Goal: Transaction & Acquisition: Purchase product/service

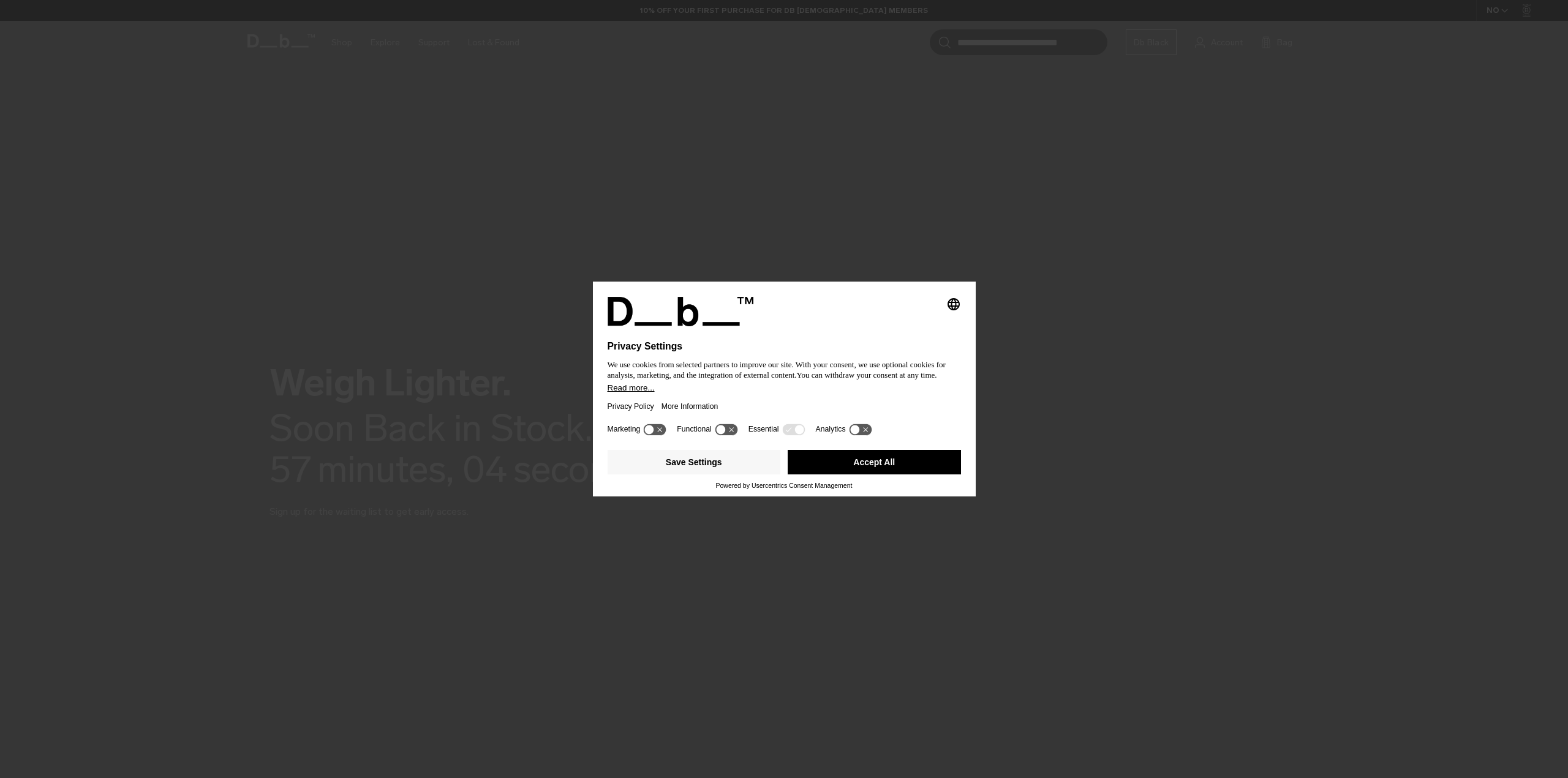
click at [895, 463] on button "Accept All" at bounding box center [874, 462] width 173 height 25
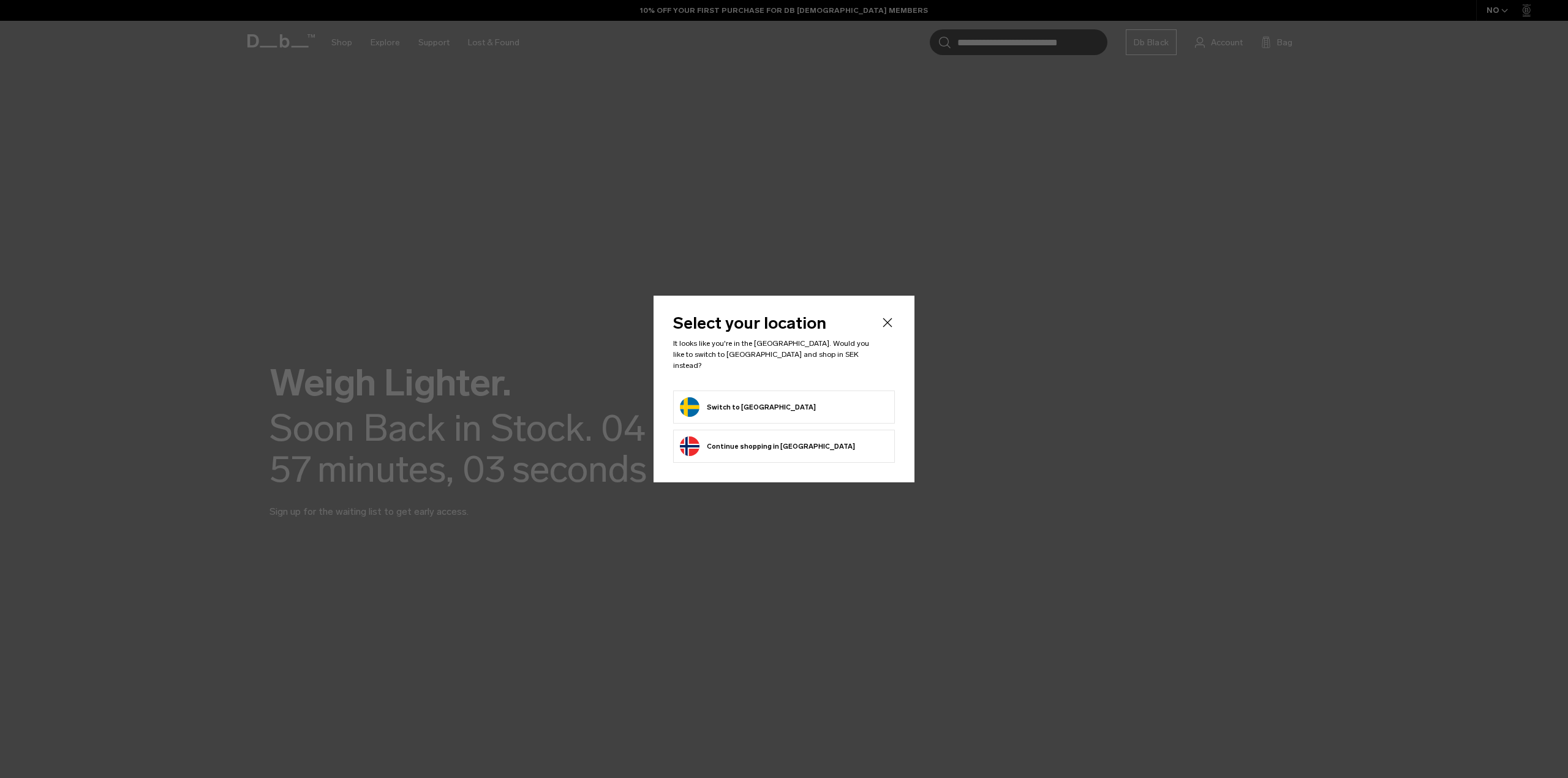
click at [822, 397] on form "Switch to Sweden" at bounding box center [784, 407] width 209 height 19
click at [733, 398] on button "Switch to Sweden" at bounding box center [748, 407] width 136 height 19
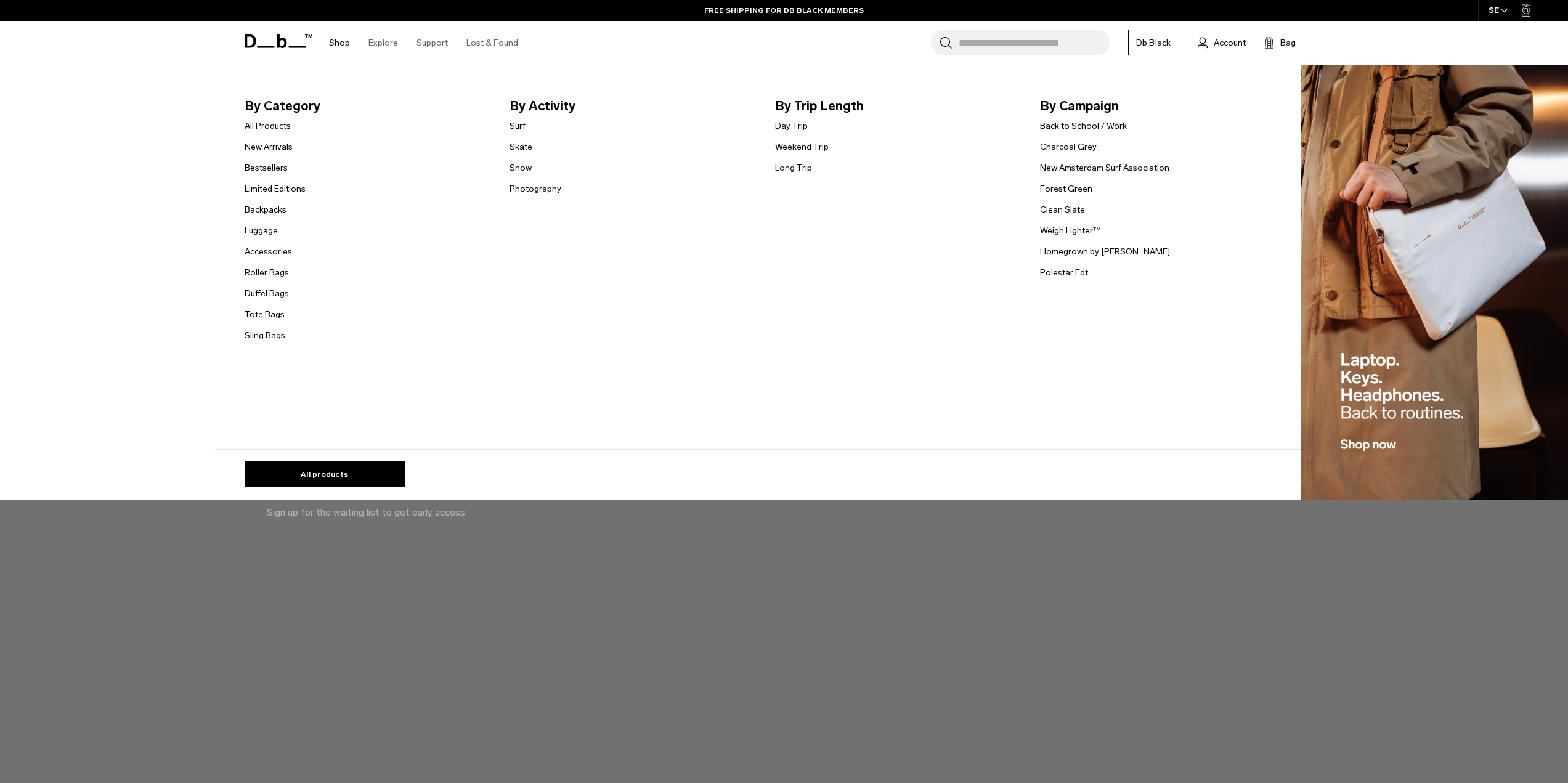
click at [284, 121] on link "All Products" at bounding box center [268, 125] width 46 height 13
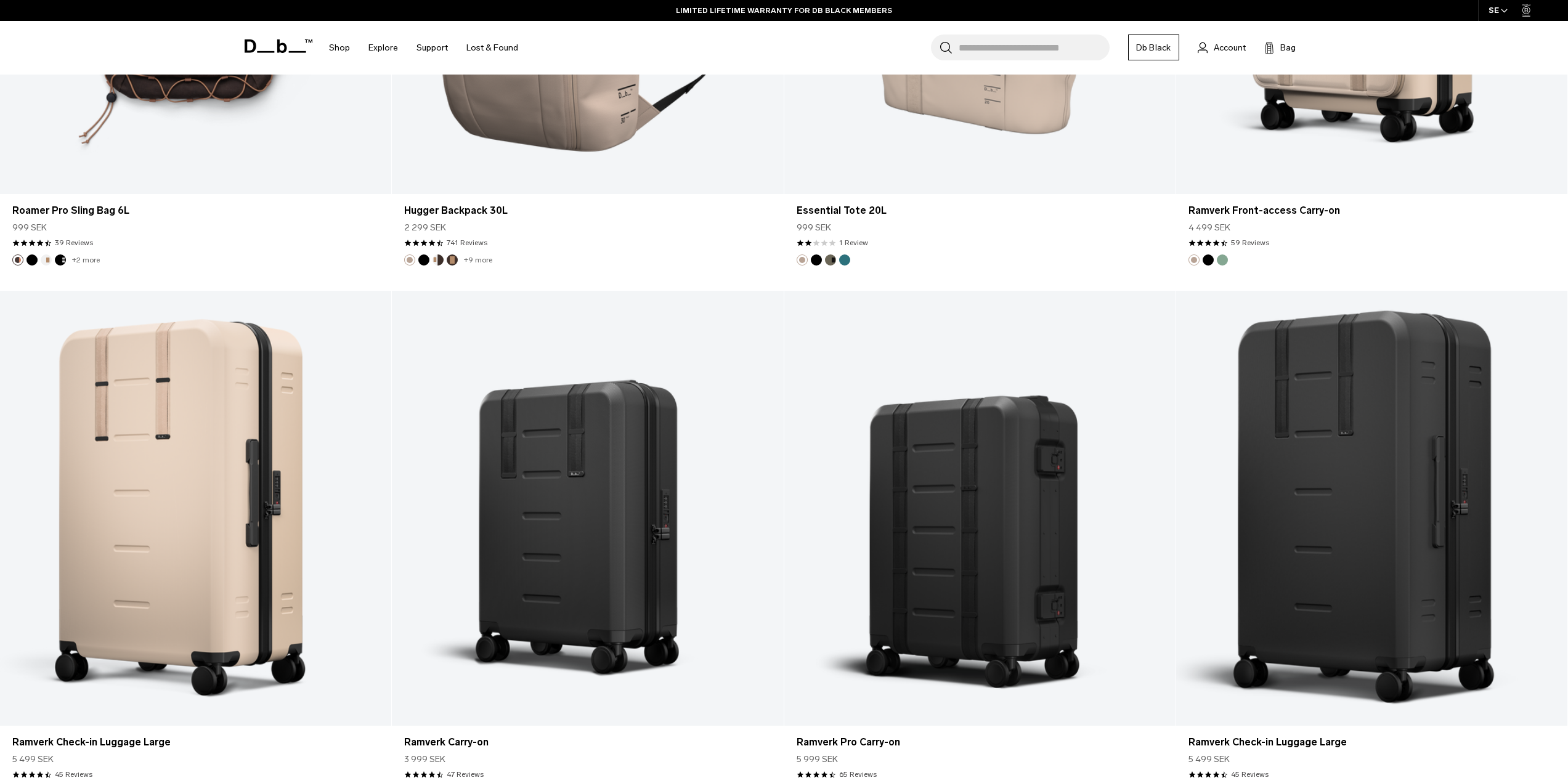
scroll to position [4683, 0]
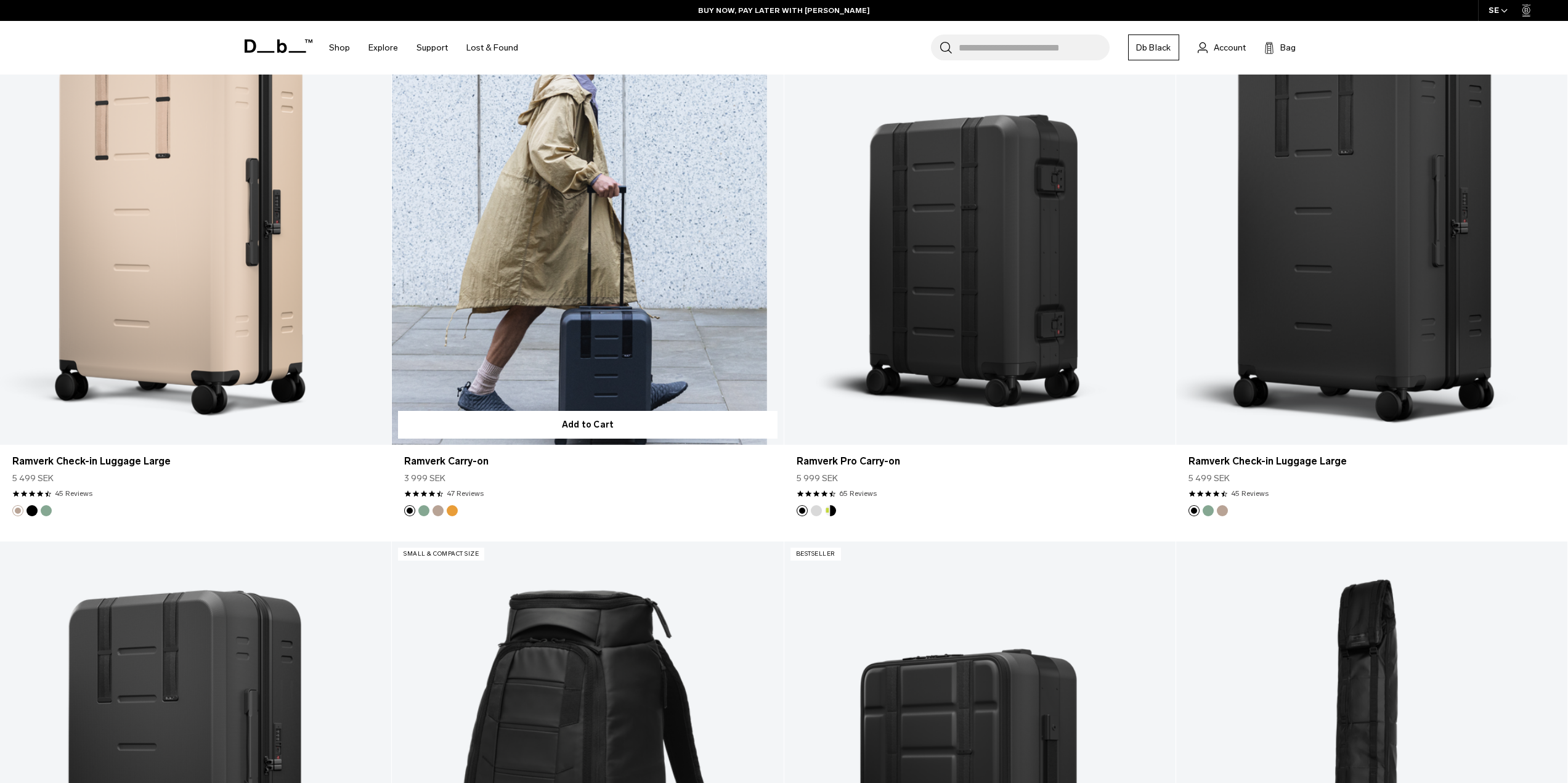
click at [602, 318] on link "Ramverk Carry-on" at bounding box center [587, 228] width 392 height 435
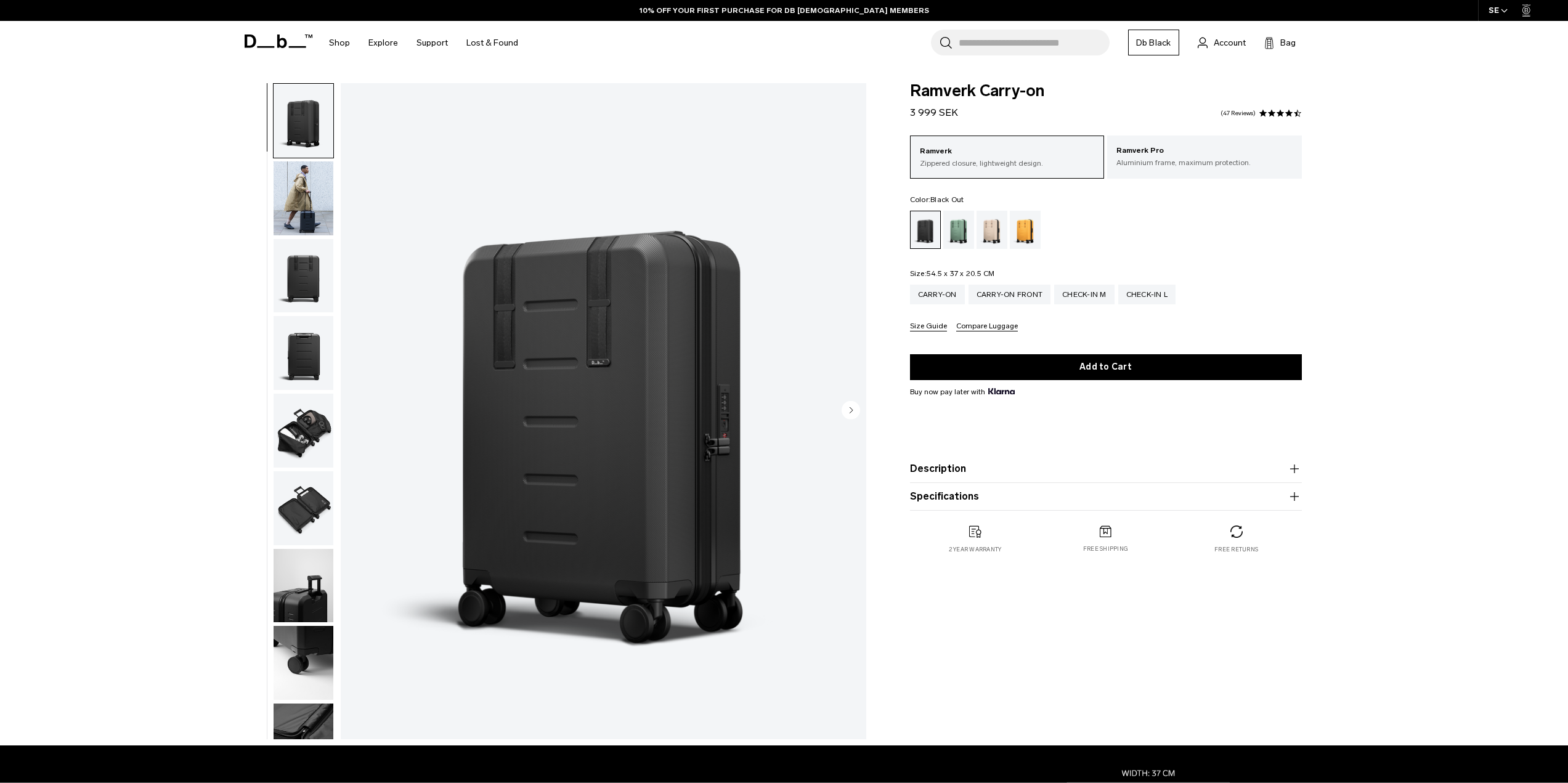
click at [318, 194] on img "button" at bounding box center [304, 198] width 60 height 74
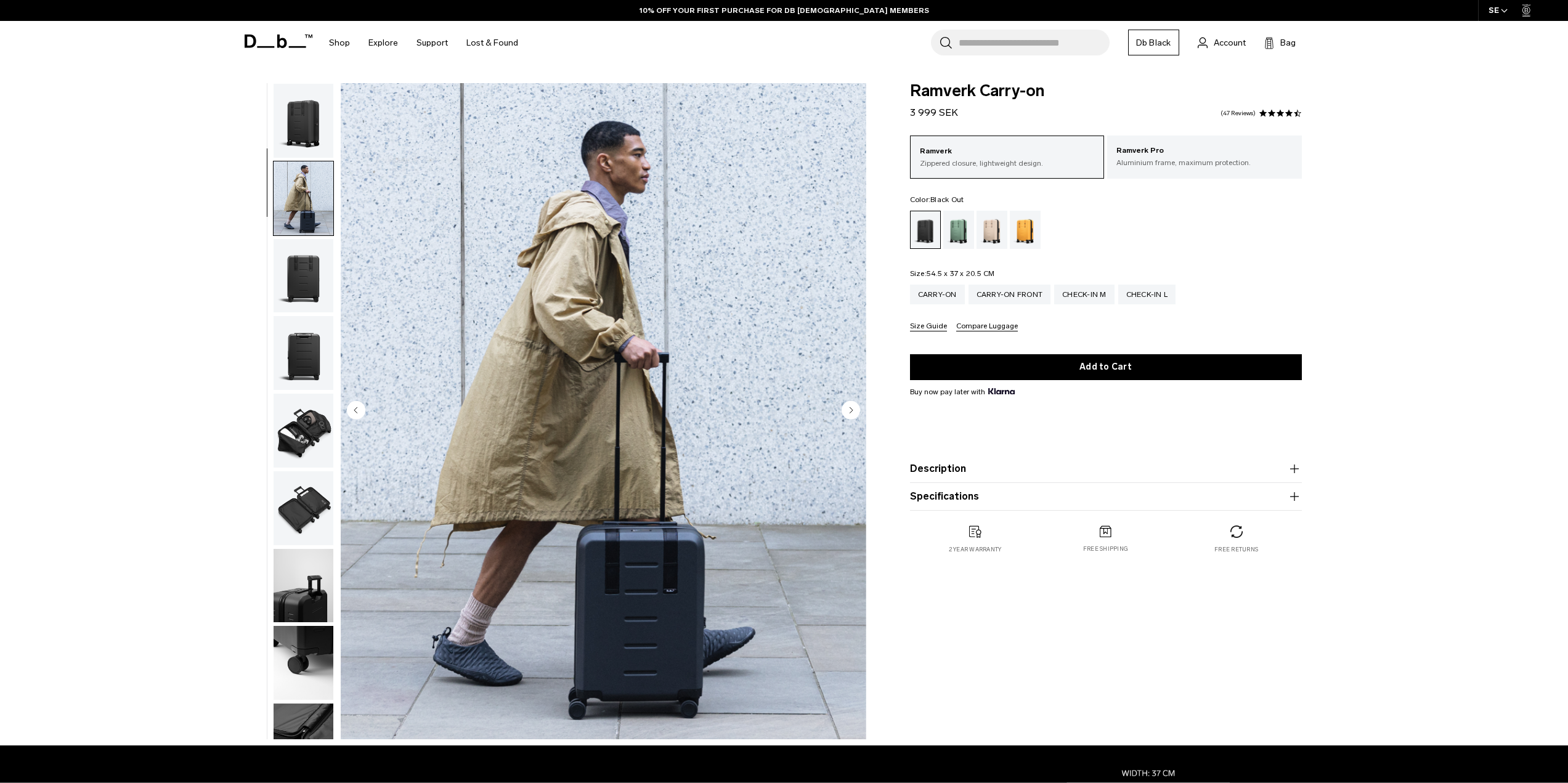
scroll to position [78, 0]
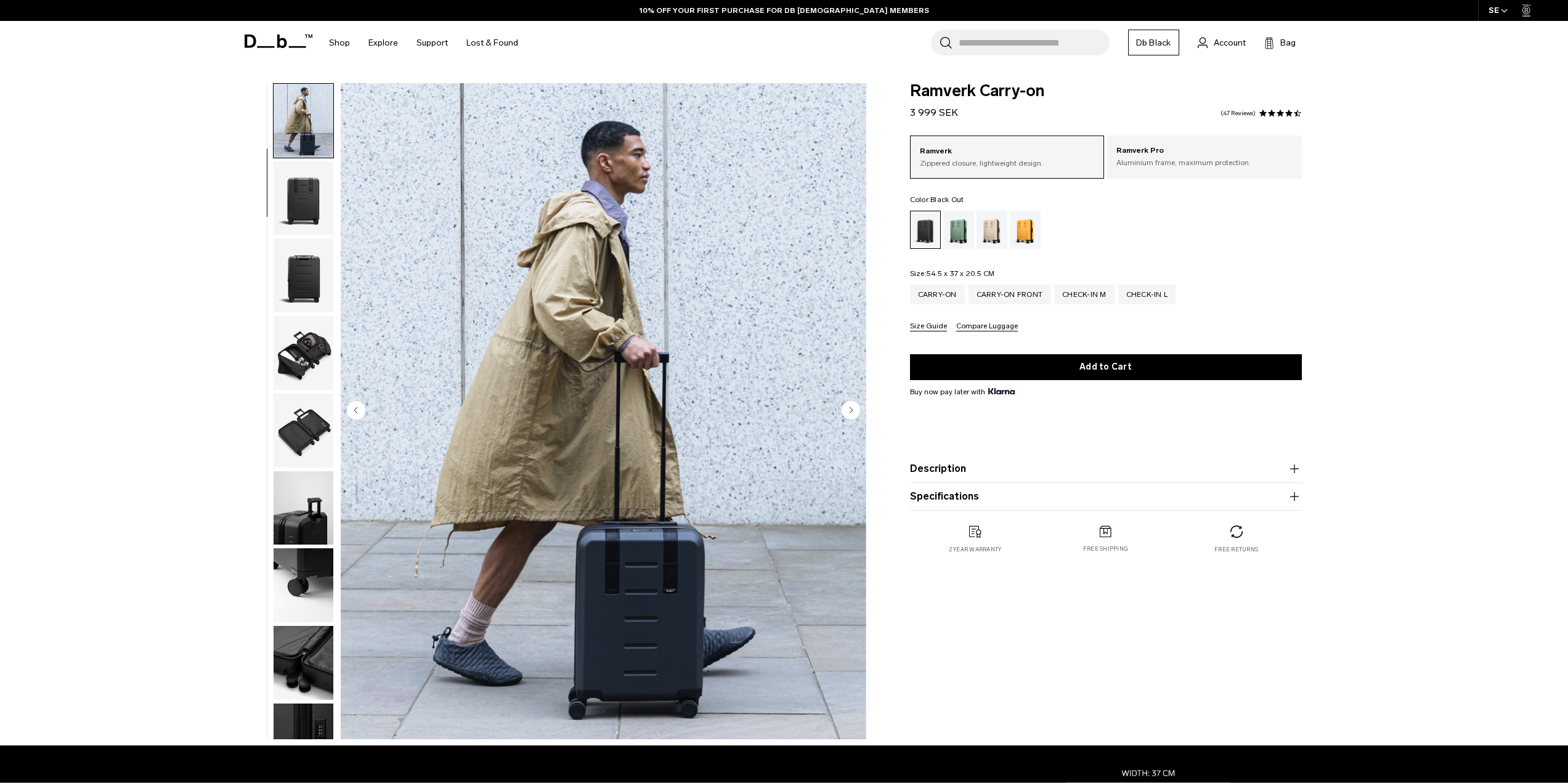
click at [317, 192] on img "button" at bounding box center [304, 198] width 60 height 74
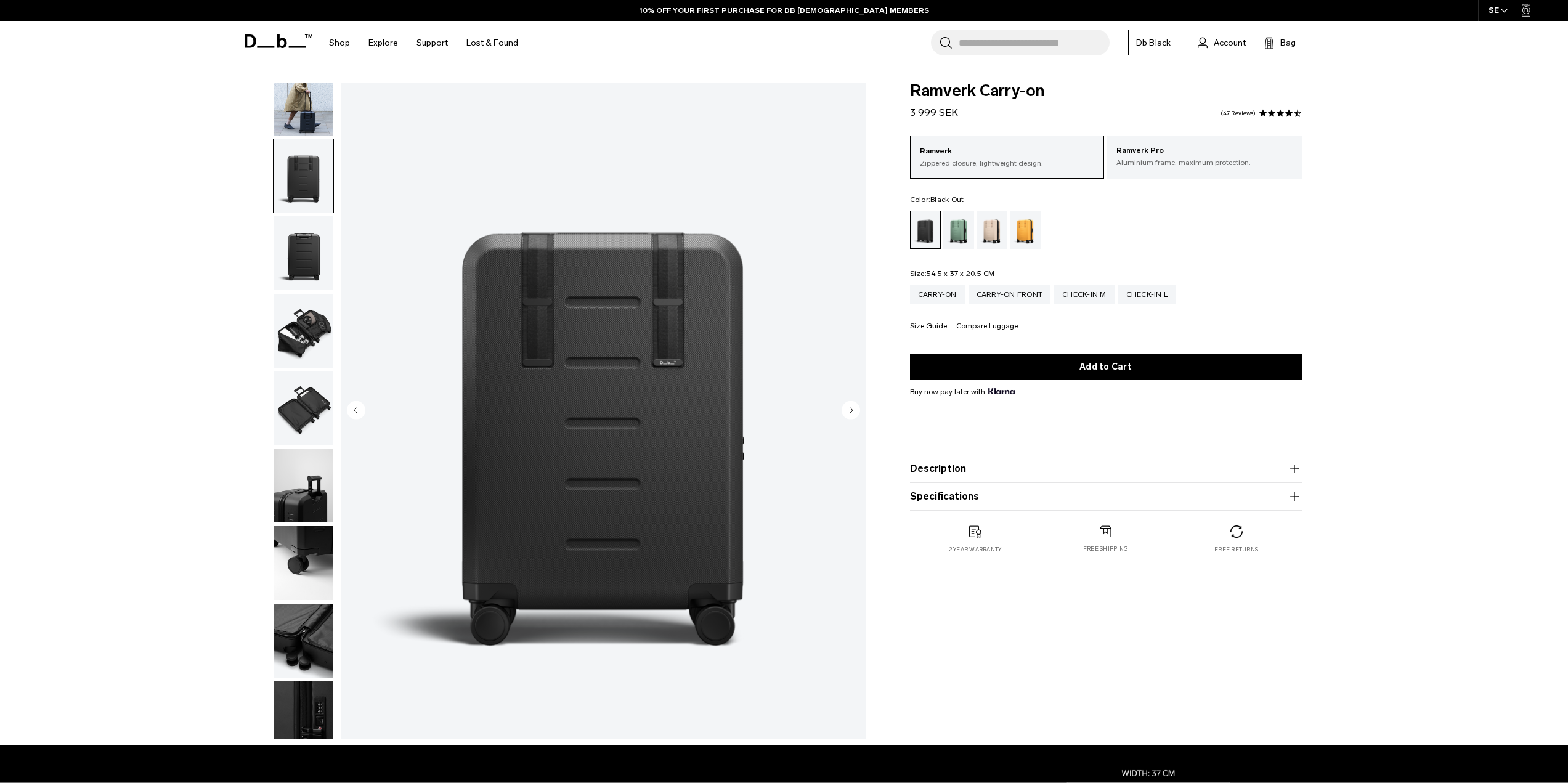
scroll to position [117, 0]
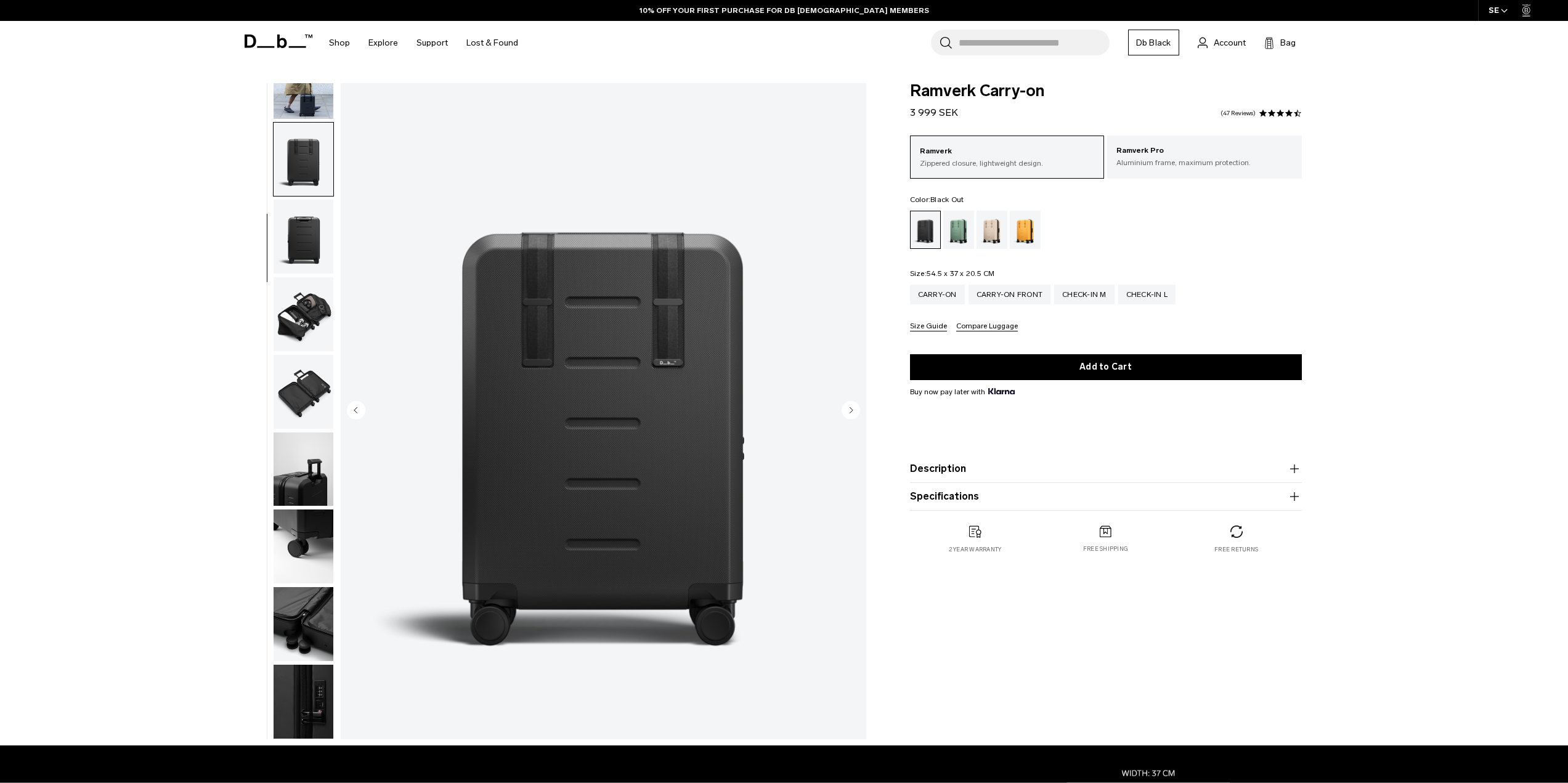
click at [307, 223] on img "button" at bounding box center [304, 236] width 60 height 74
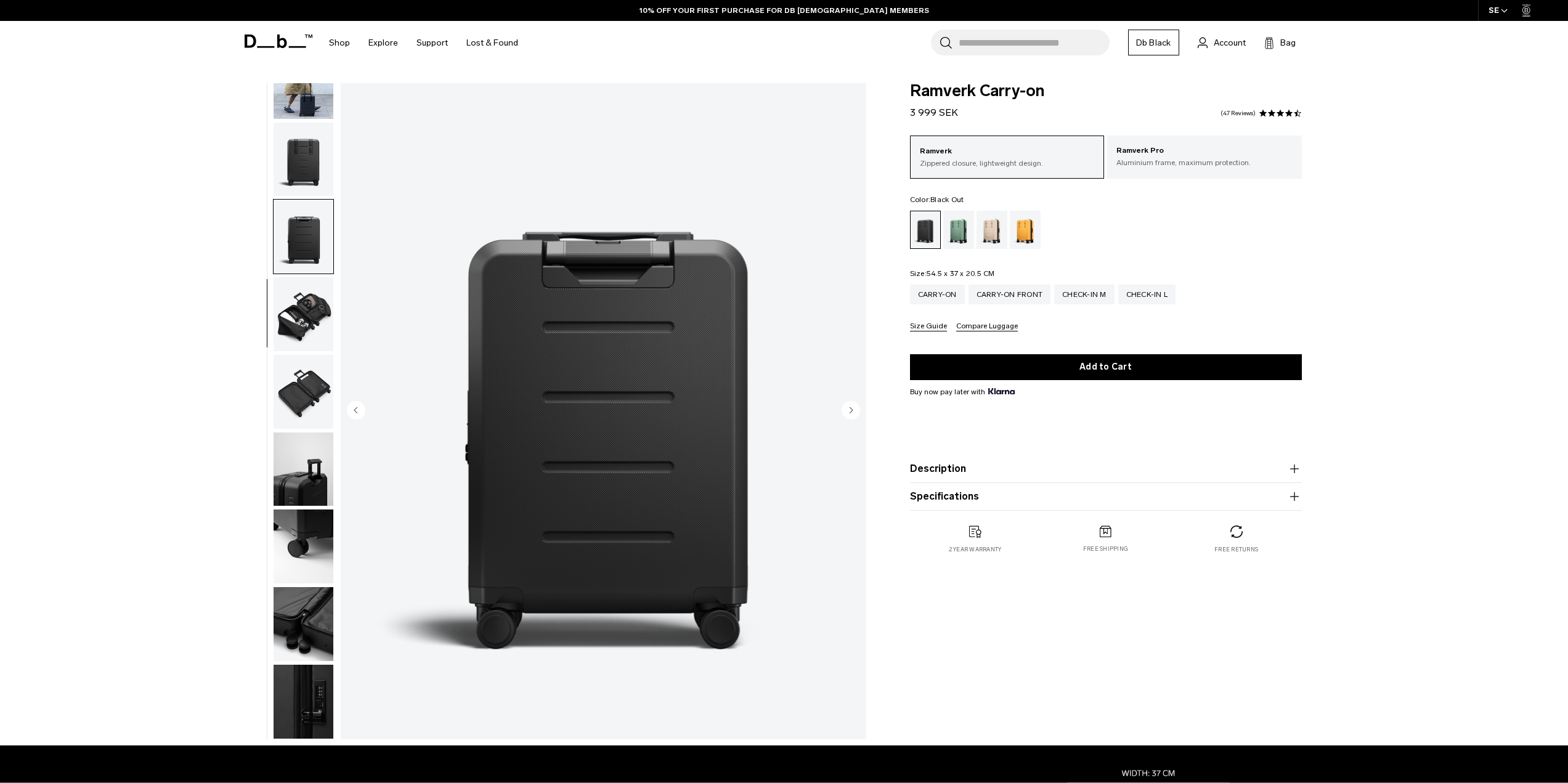
click at [314, 299] on img "button" at bounding box center [304, 314] width 60 height 74
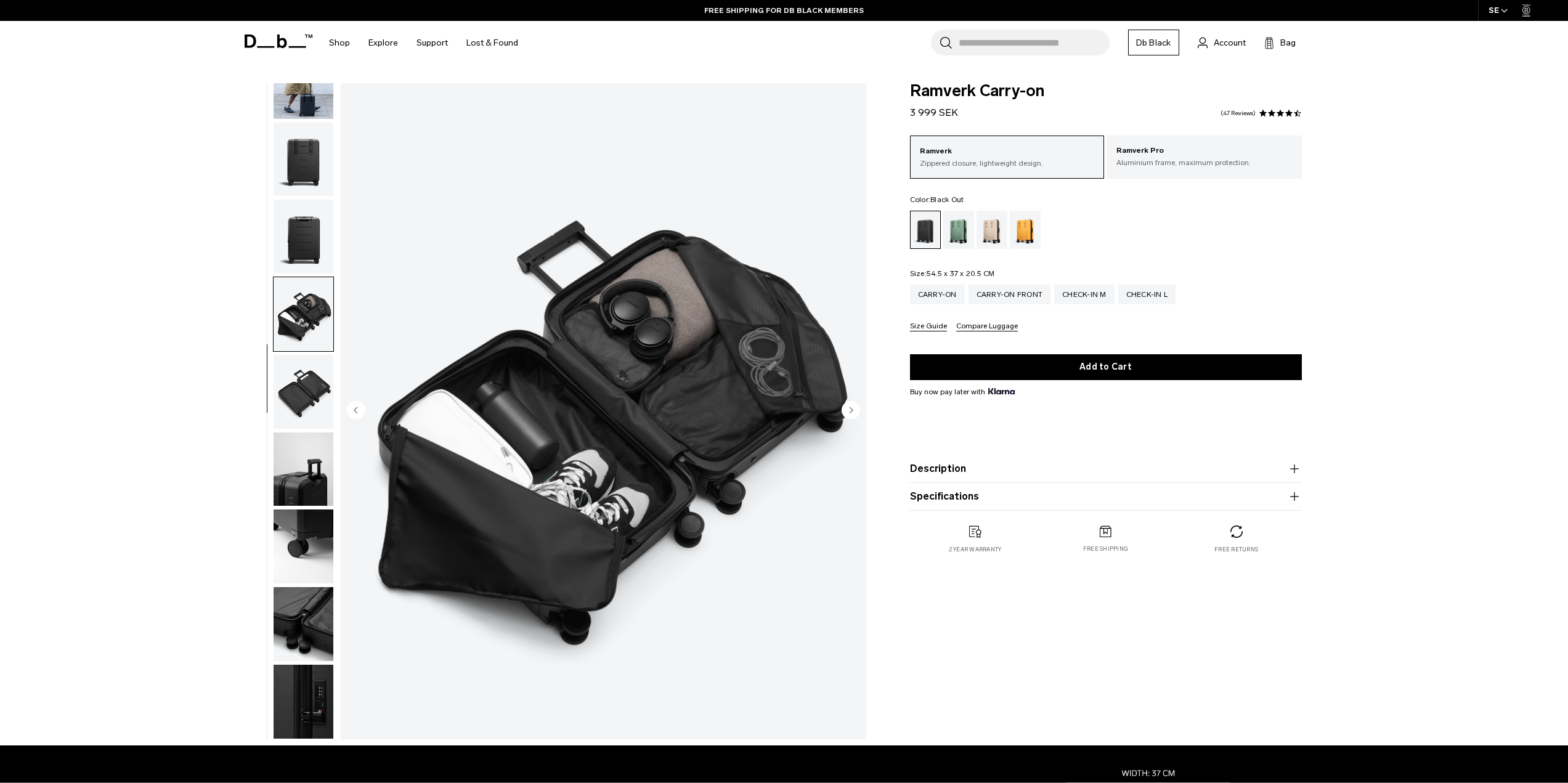
click at [303, 370] on img "button" at bounding box center [304, 392] width 60 height 74
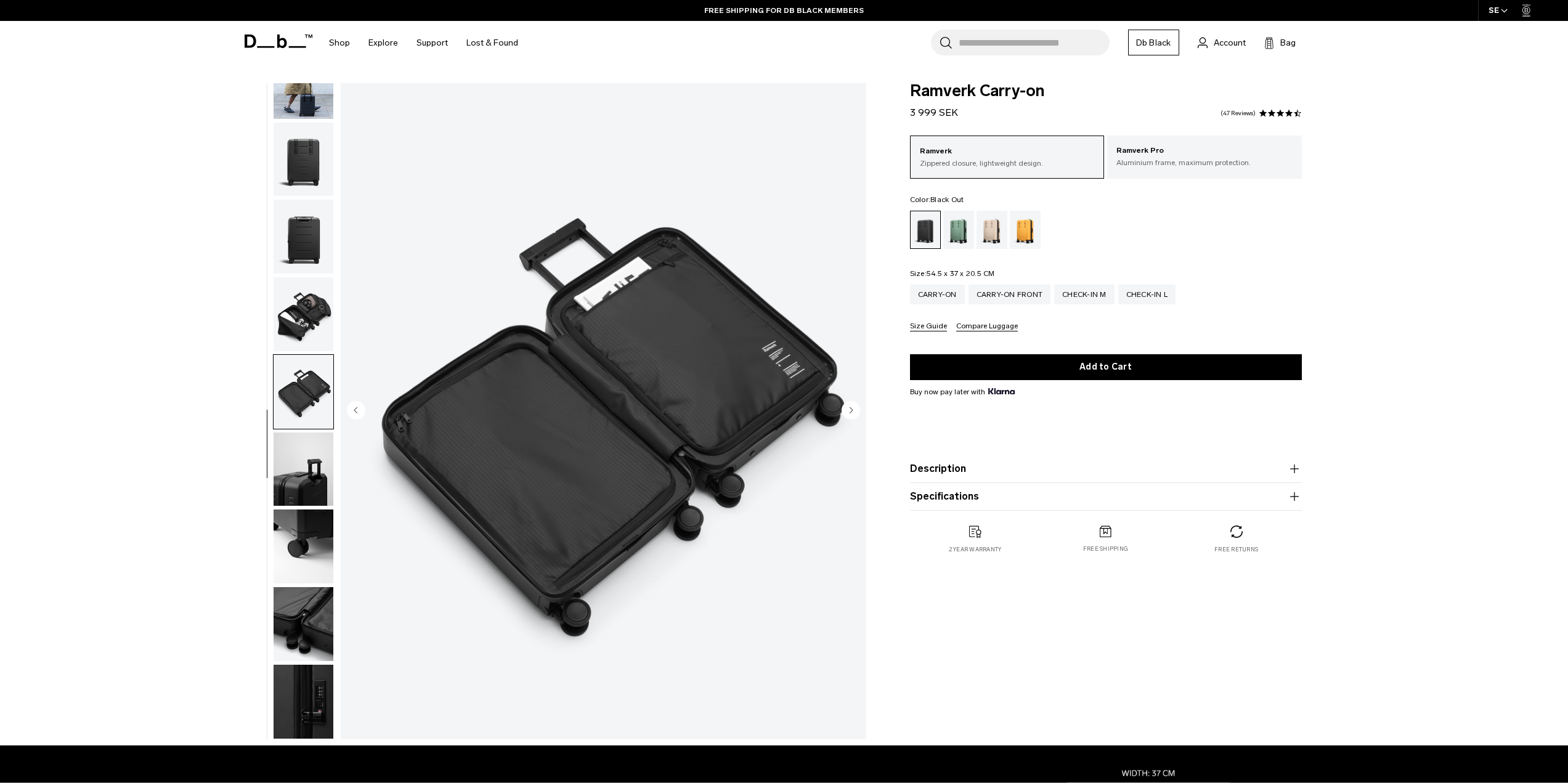
click at [301, 460] on img "button" at bounding box center [304, 469] width 60 height 74
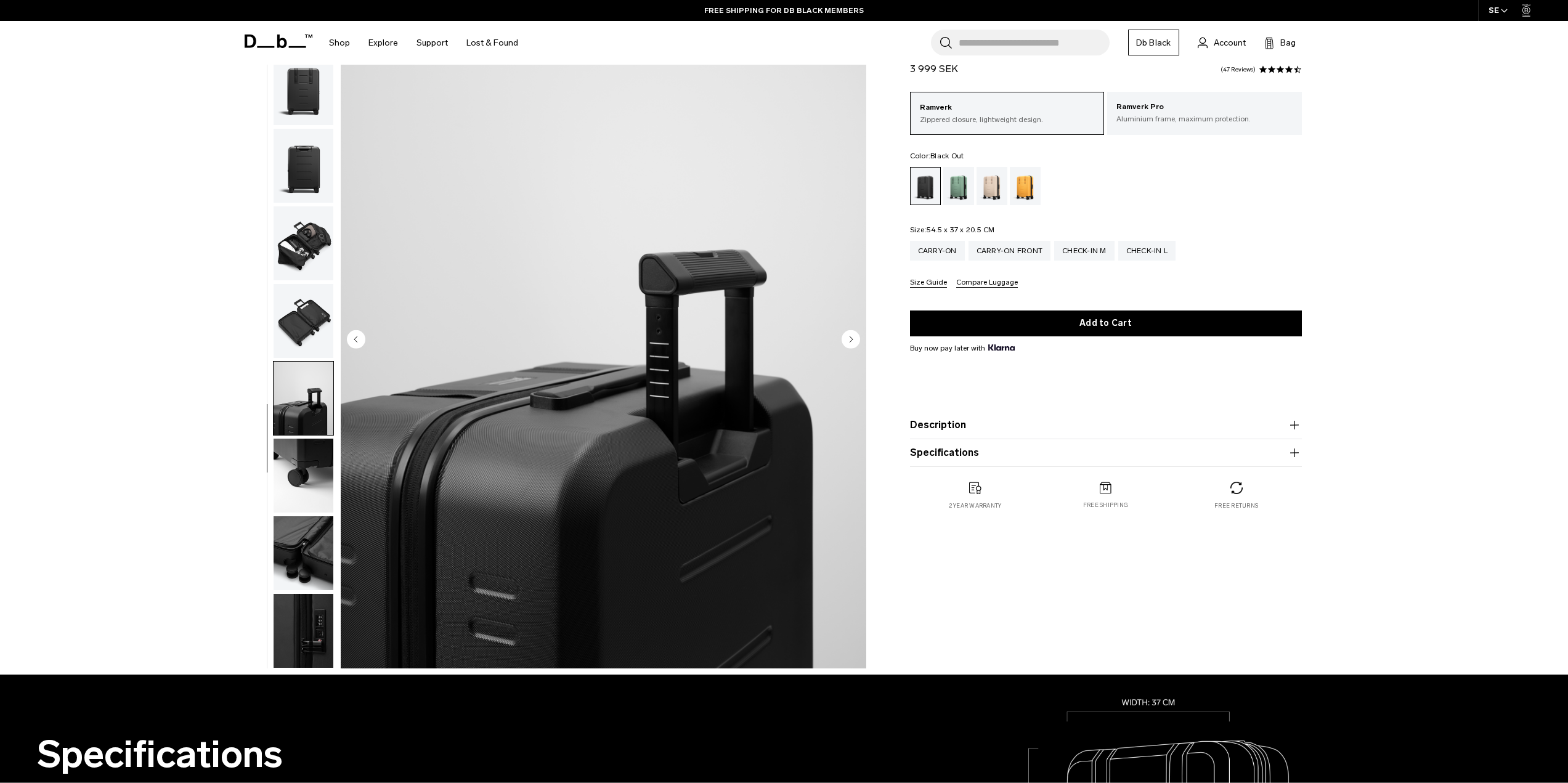
scroll to position [123, 0]
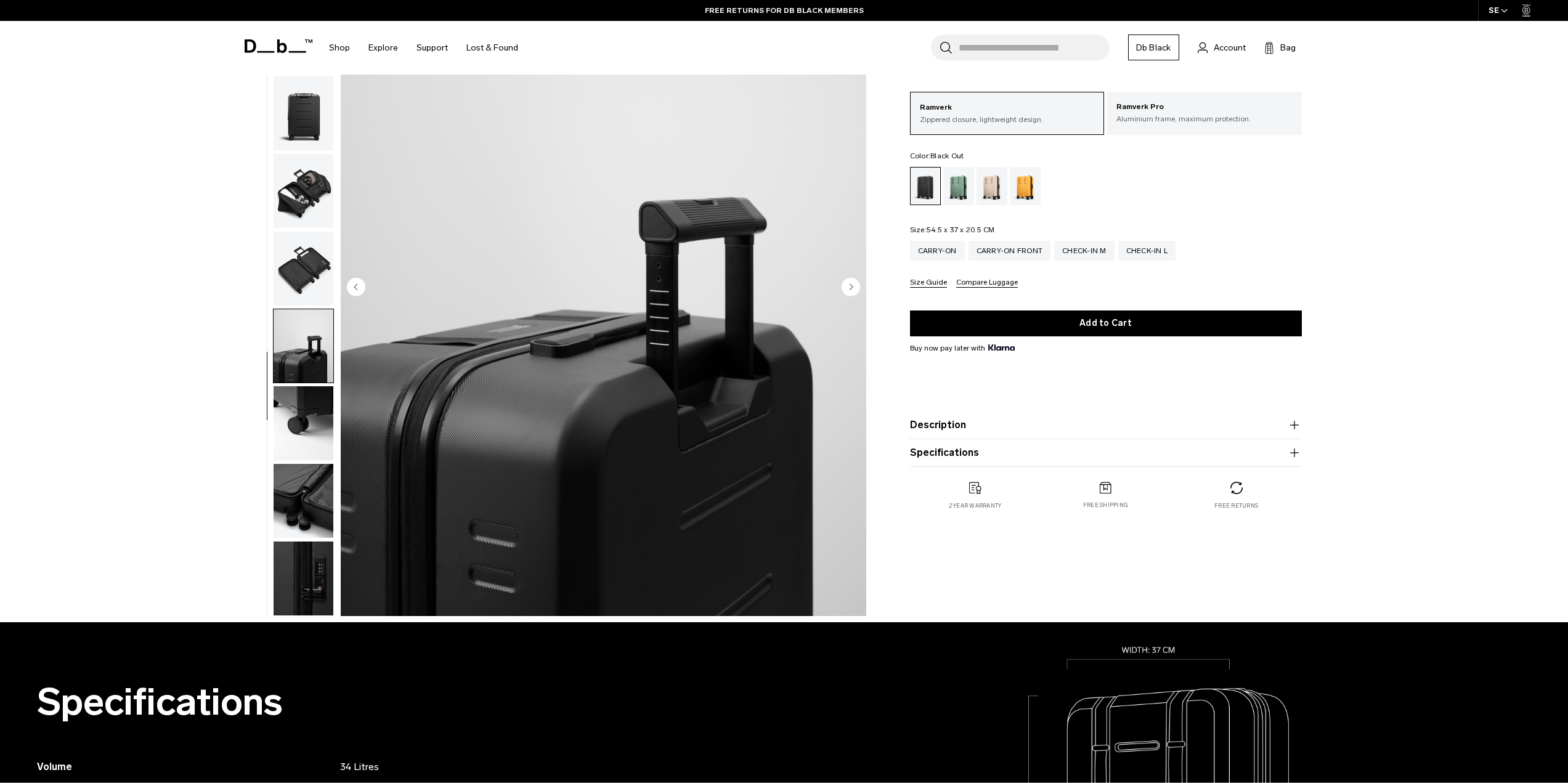
click at [311, 427] on img "button" at bounding box center [304, 423] width 60 height 74
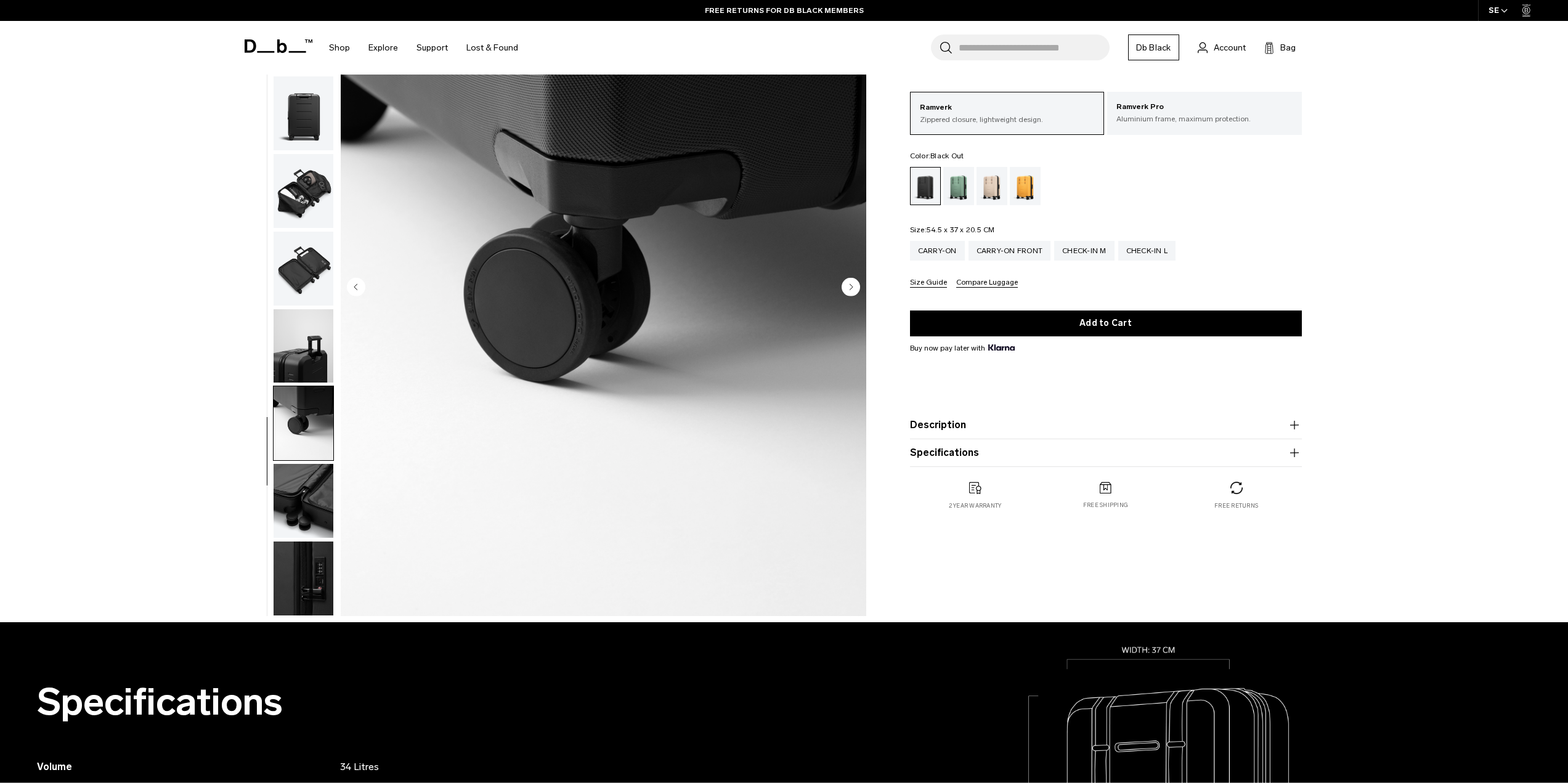
click at [317, 493] on img "button" at bounding box center [304, 501] width 60 height 74
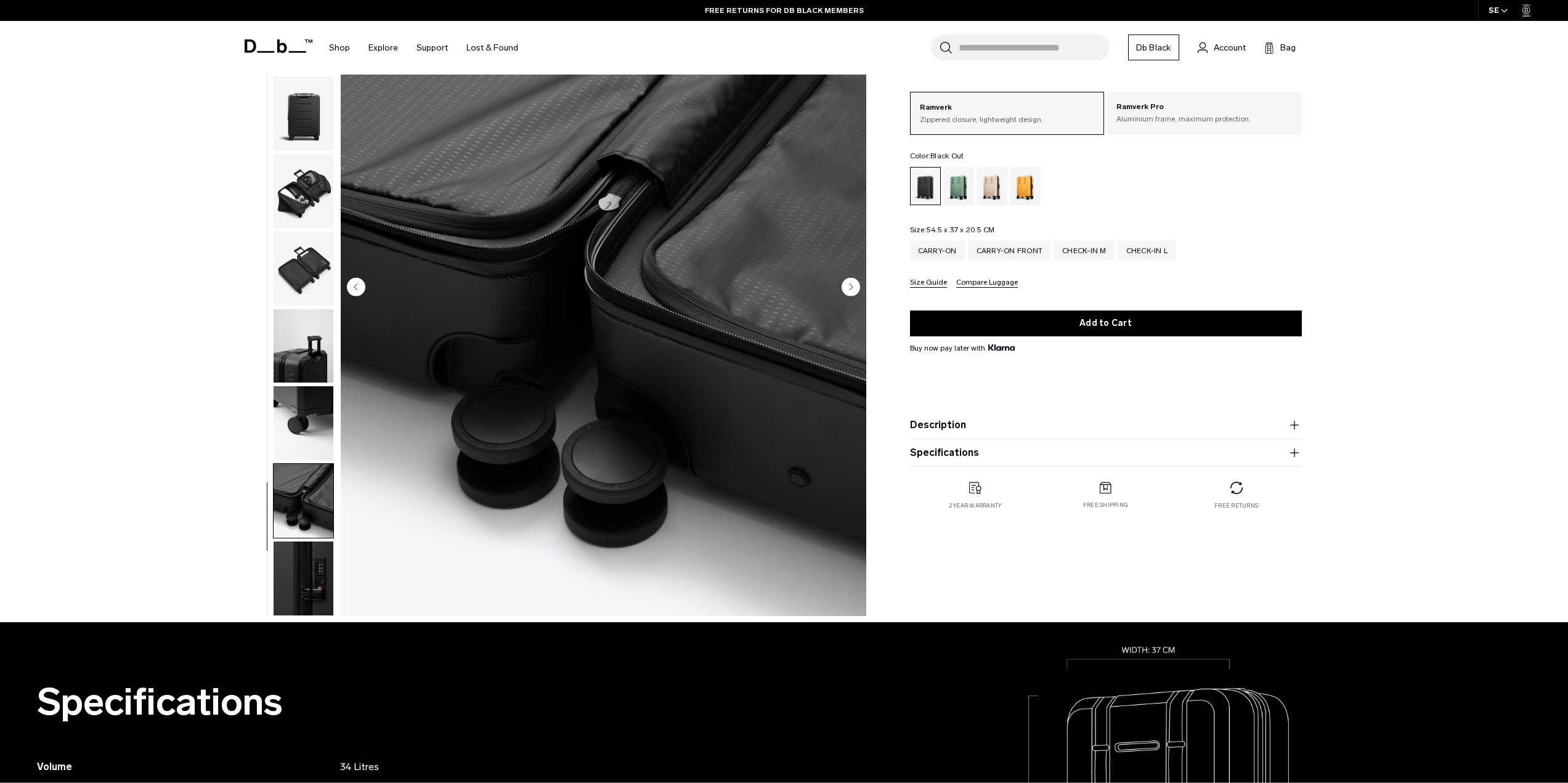
click at [319, 565] on img "button" at bounding box center [304, 578] width 60 height 74
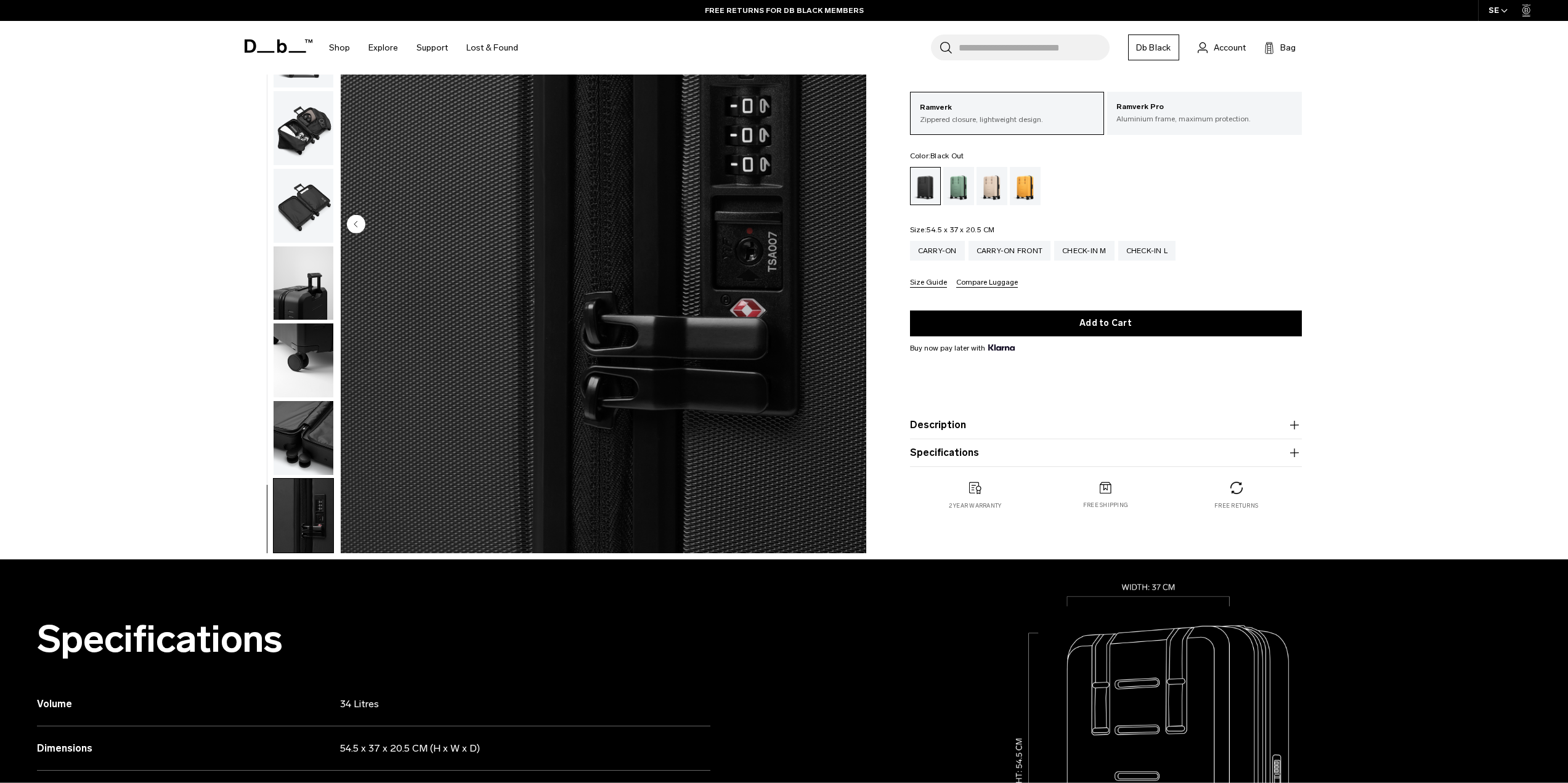
scroll to position [246, 0]
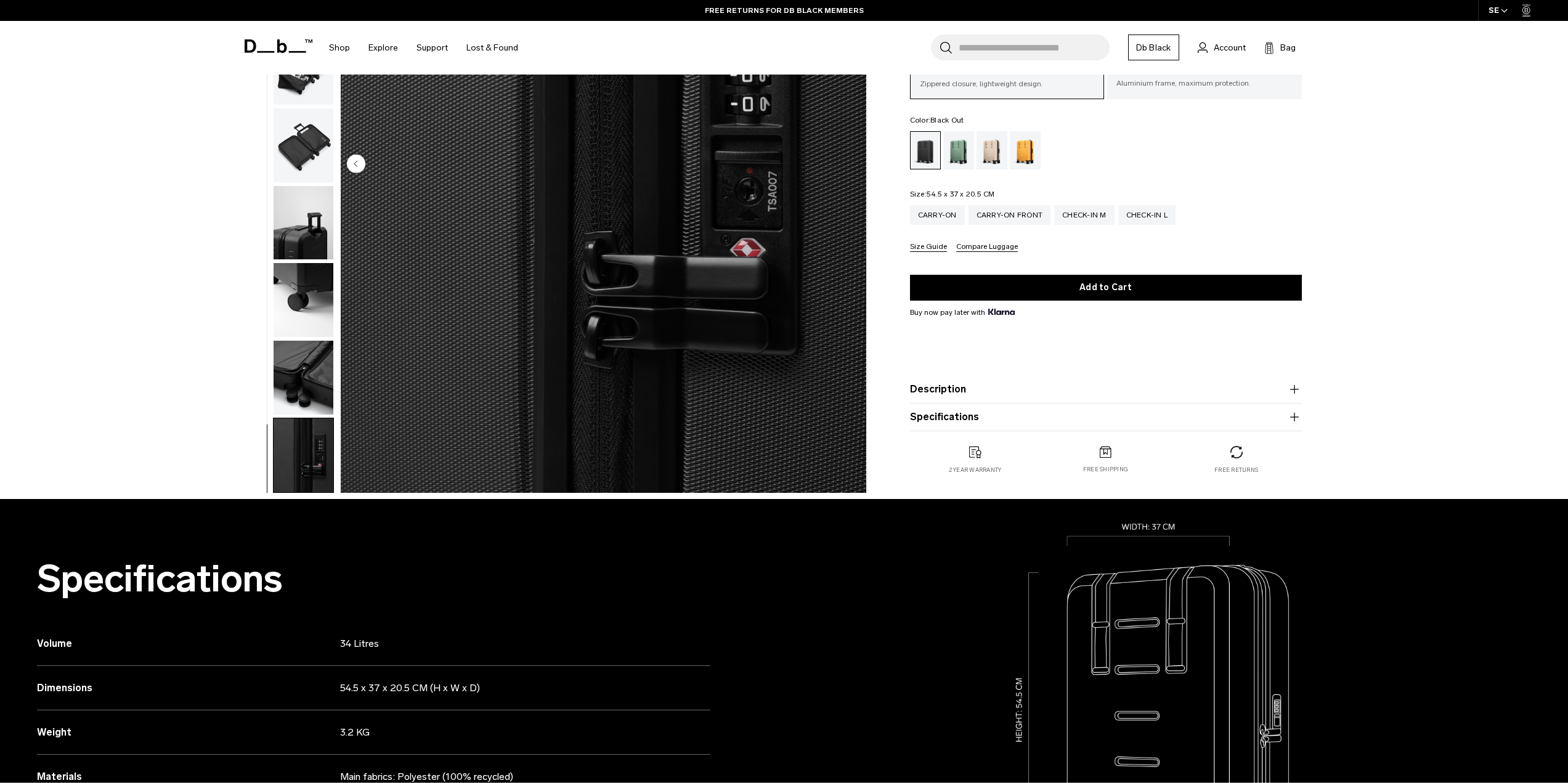
click at [317, 452] on img "button" at bounding box center [304, 455] width 60 height 74
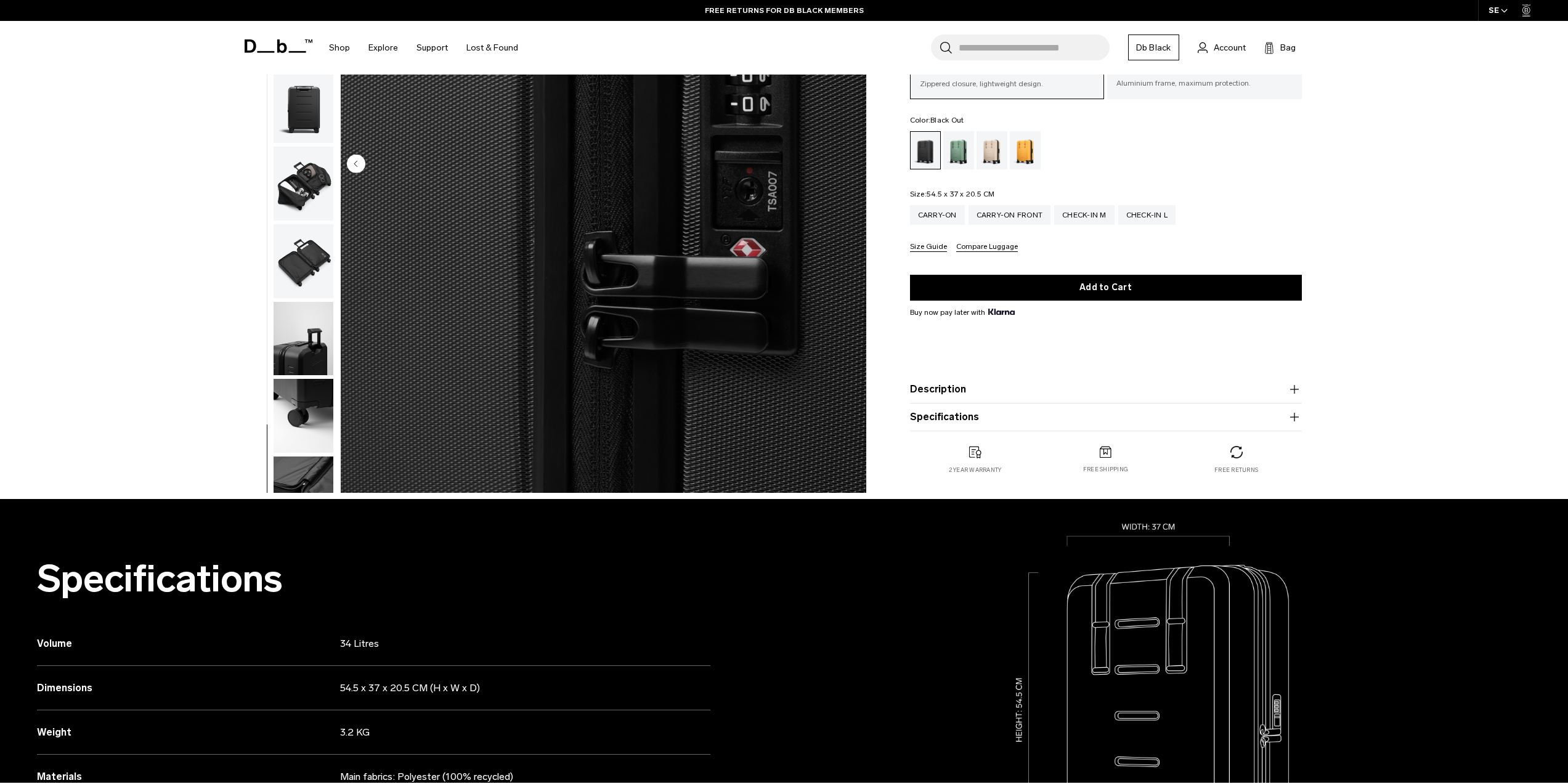
scroll to position [0, 0]
click at [306, 345] on img "button" at bounding box center [304, 339] width 60 height 74
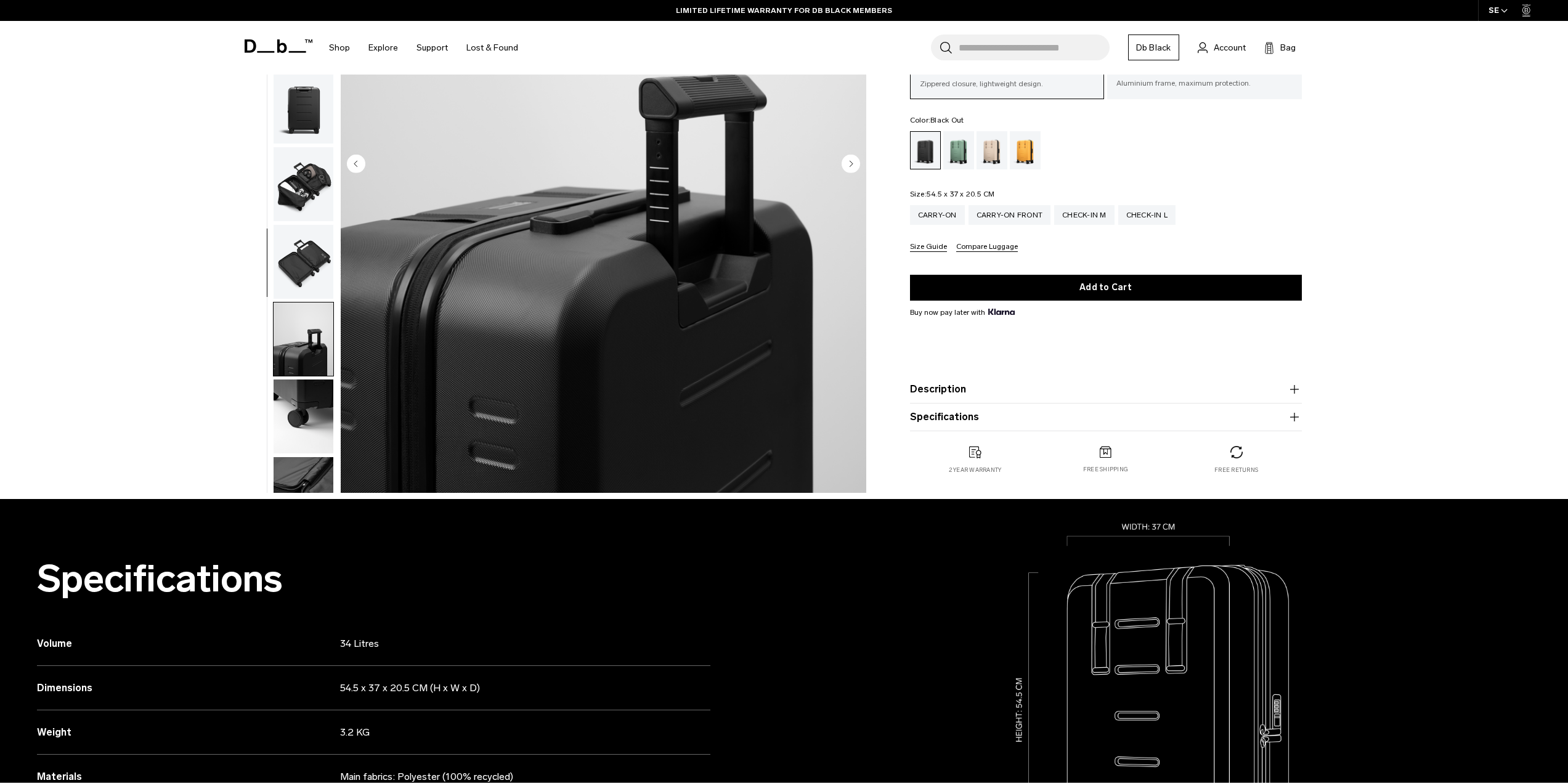
click at [313, 263] on img "button" at bounding box center [304, 262] width 60 height 74
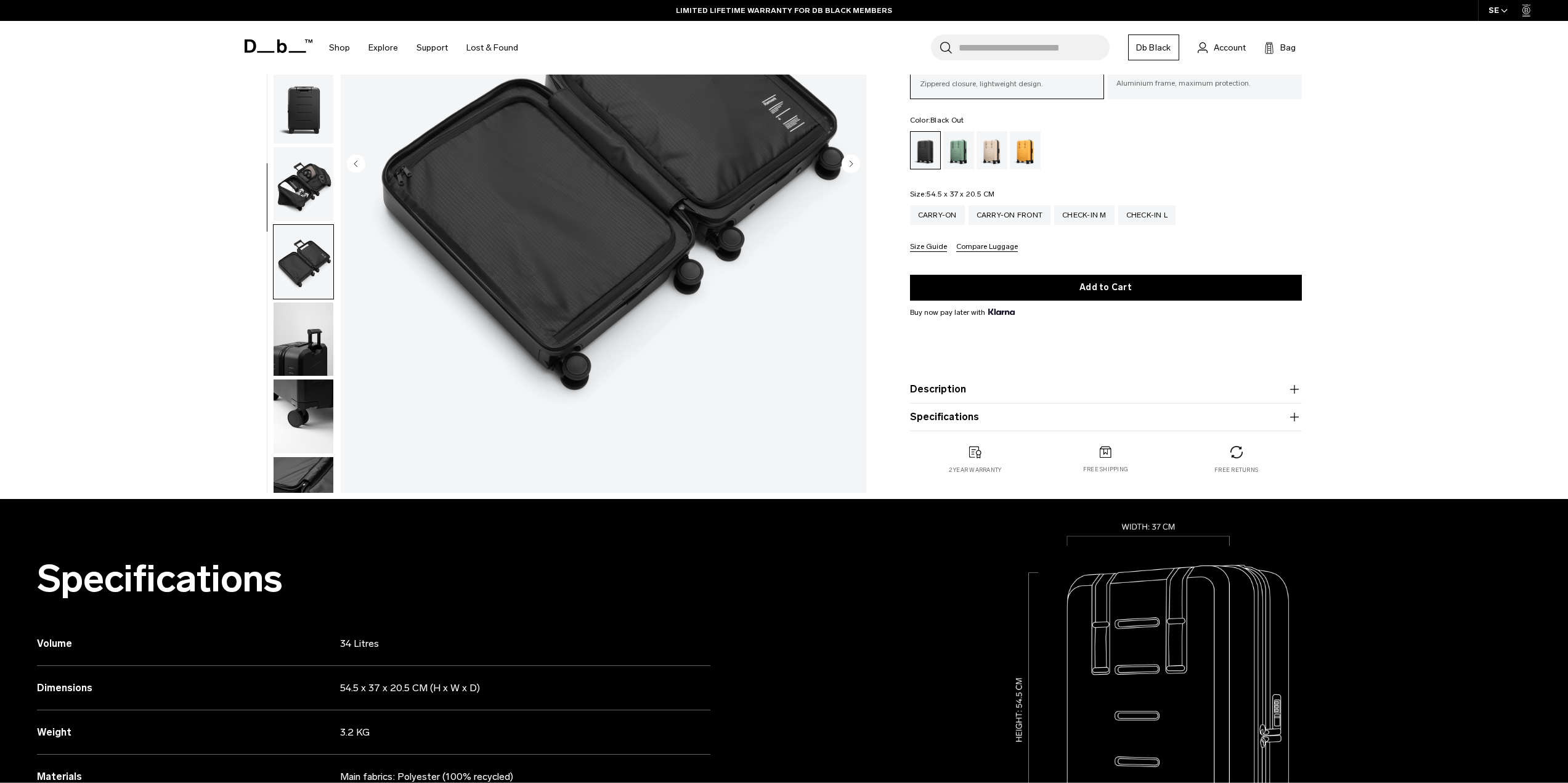
click at [301, 248] on img "button" at bounding box center [304, 262] width 60 height 74
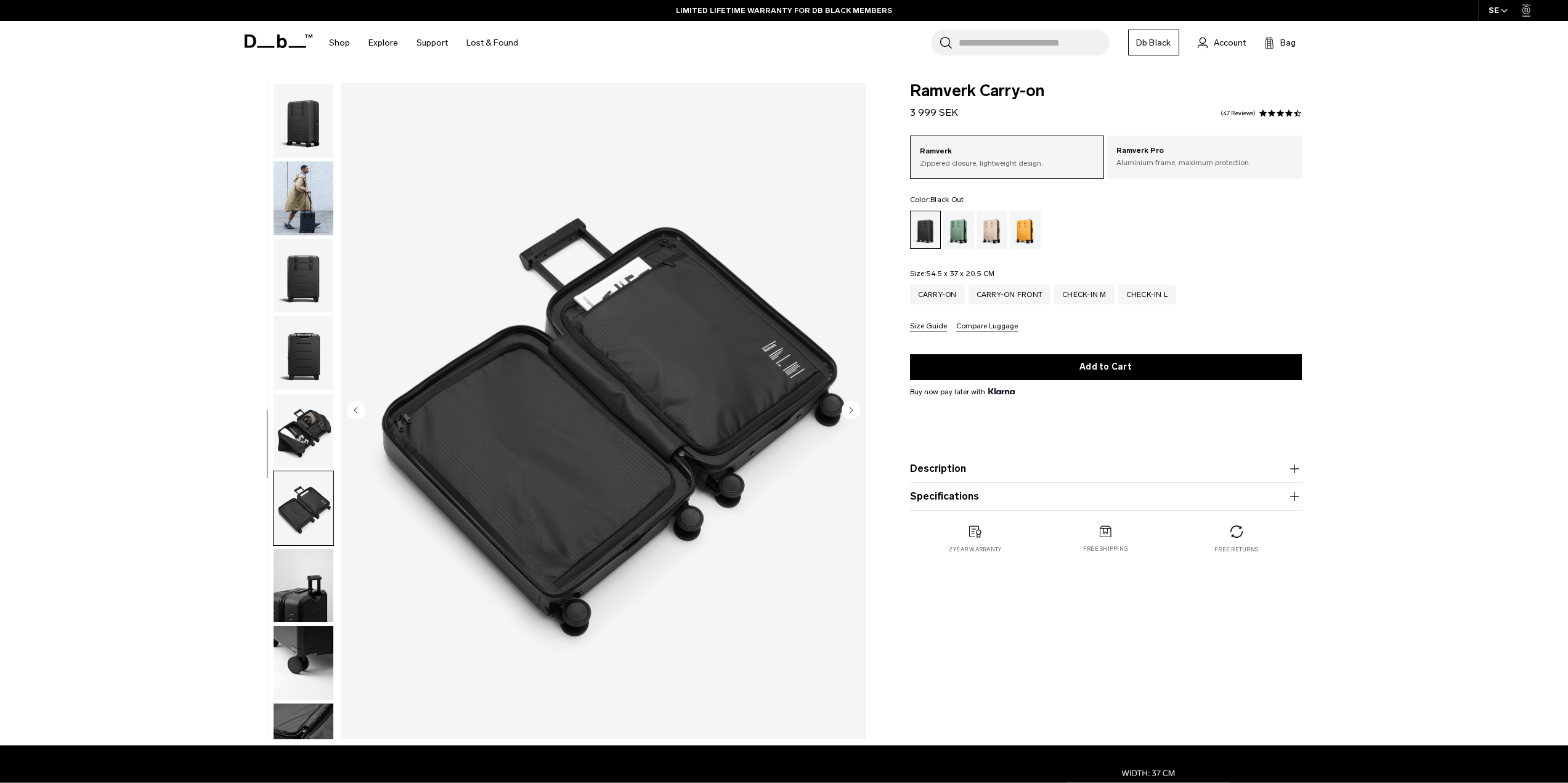
drag, startPoint x: 305, startPoint y: 316, endPoint x: 304, endPoint y: 329, distance: 13.0
click at [304, 328] on button "button" at bounding box center [304, 353] width 61 height 75
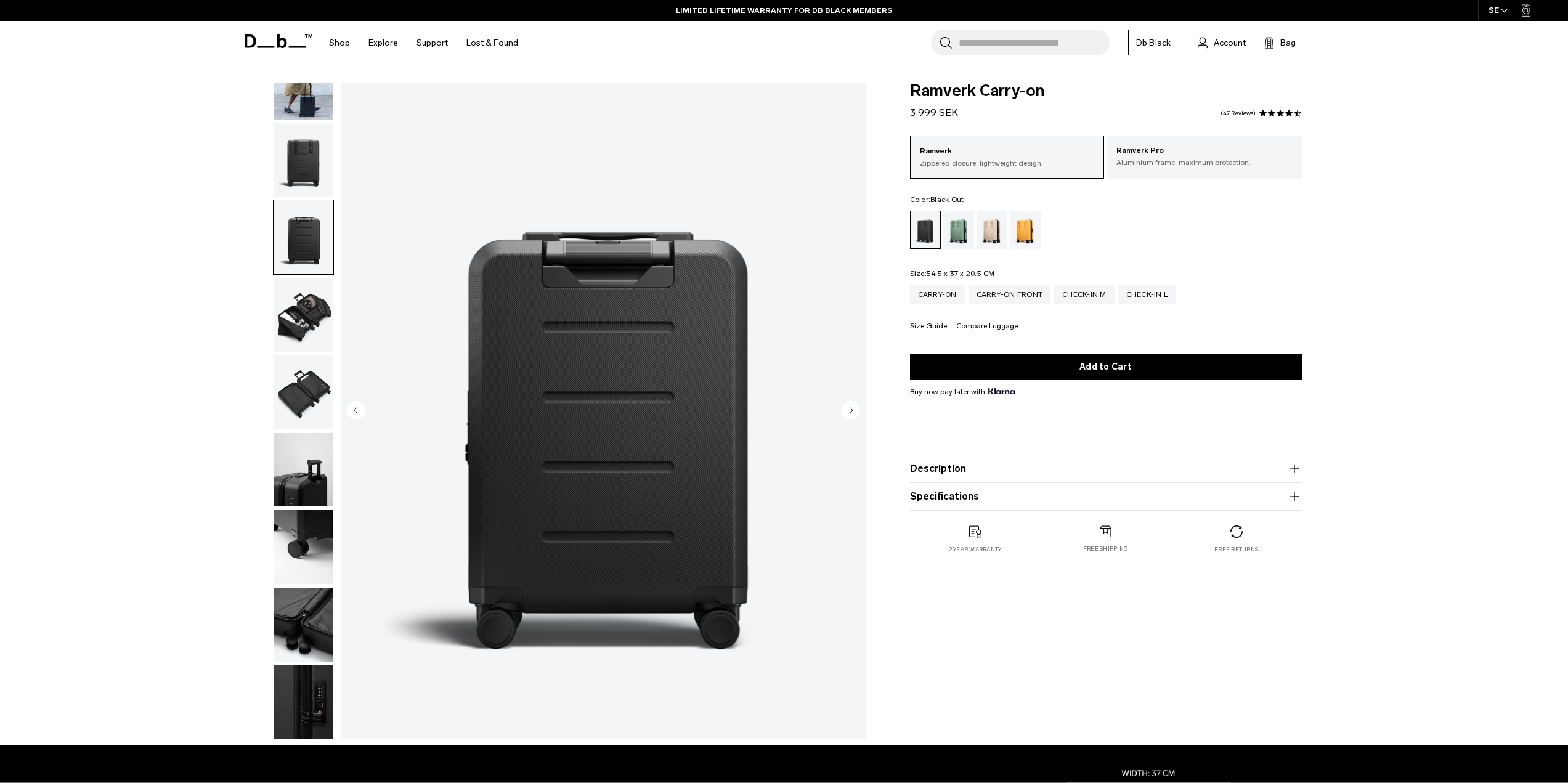
scroll to position [117, 0]
click at [309, 251] on img "button" at bounding box center [304, 236] width 60 height 74
click at [317, 162] on img "button" at bounding box center [304, 160] width 60 height 74
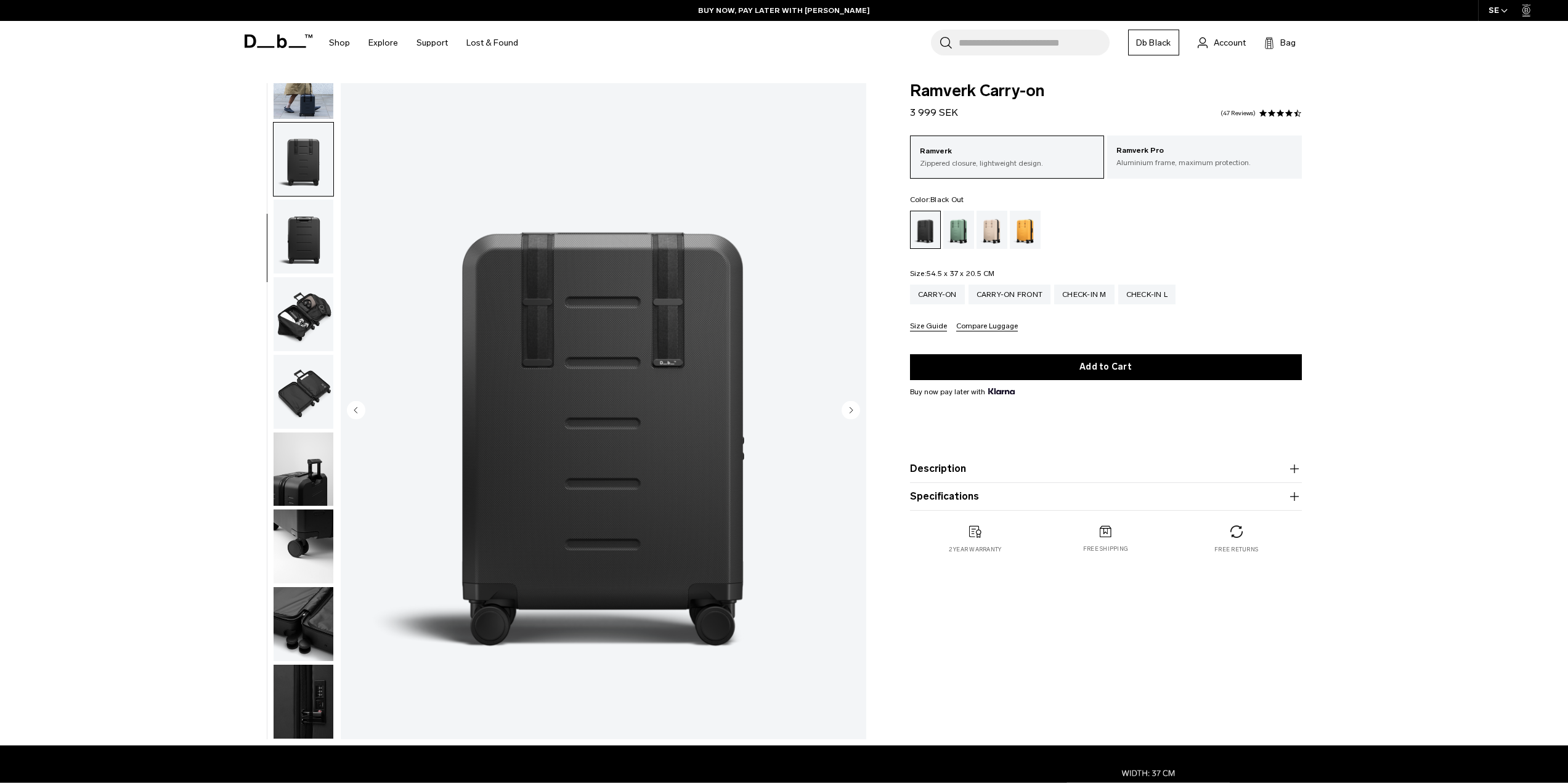
click at [307, 223] on img "button" at bounding box center [304, 236] width 60 height 74
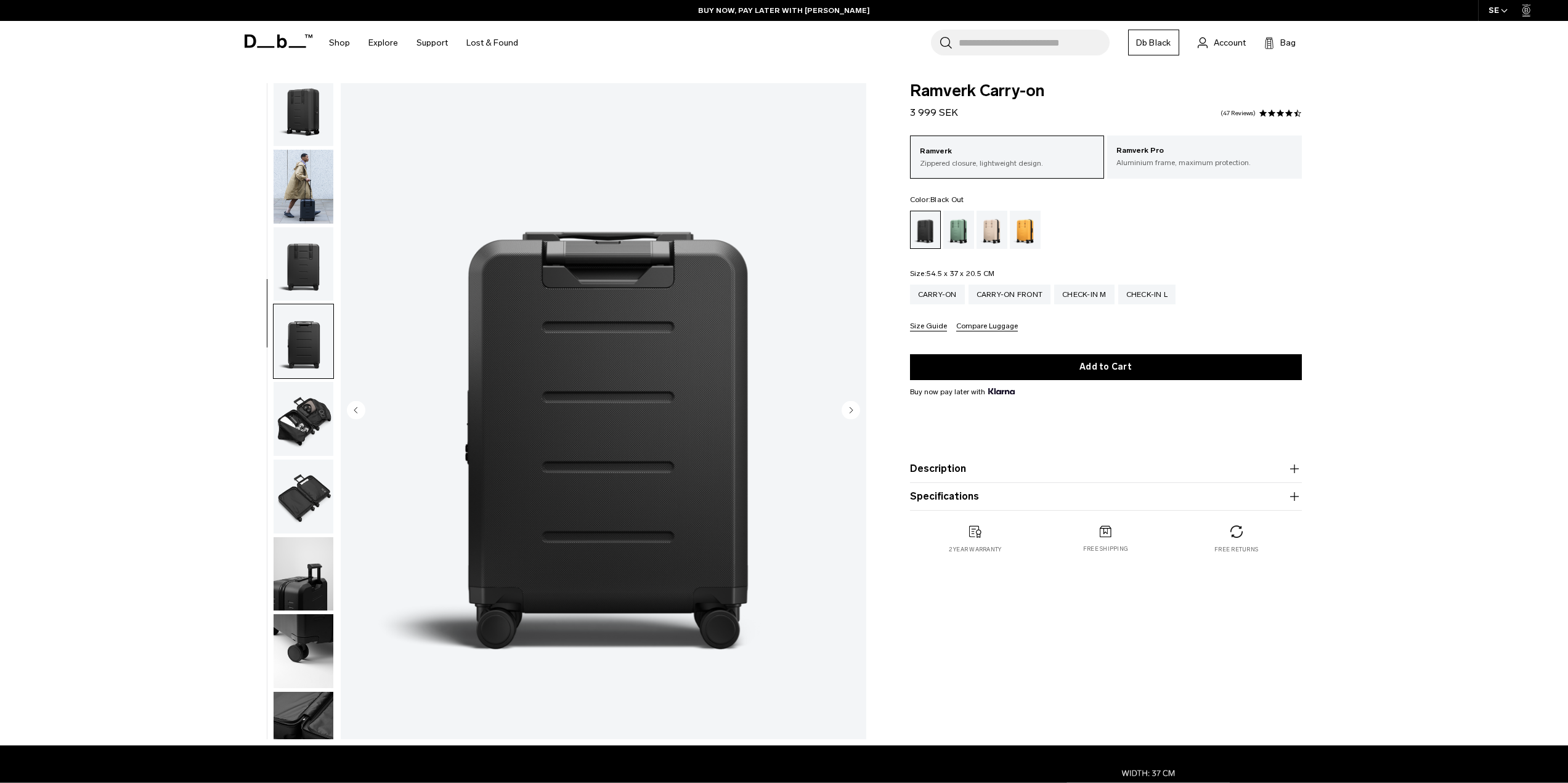
scroll to position [0, 0]
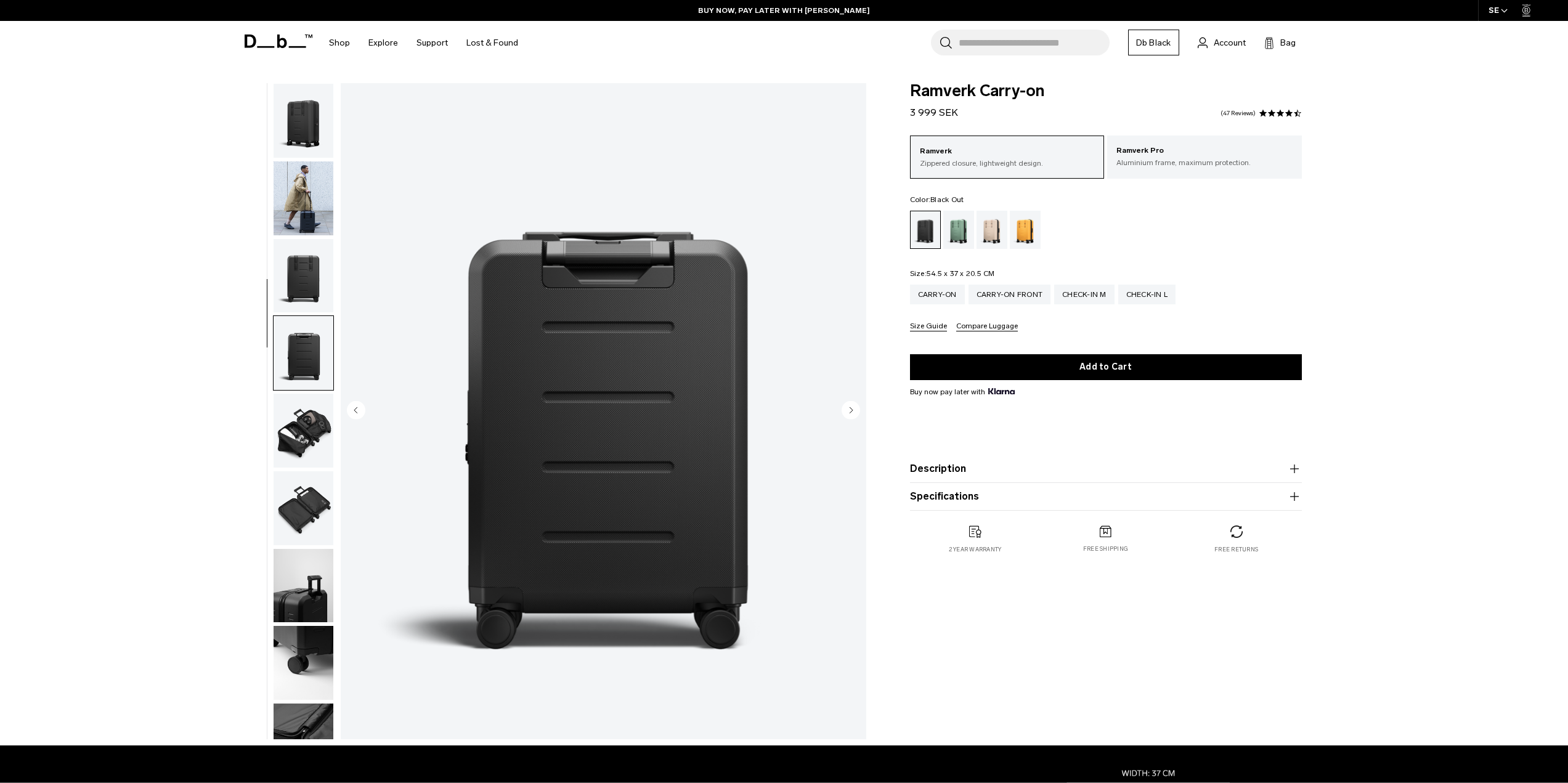
click at [303, 206] on img "button" at bounding box center [304, 198] width 60 height 74
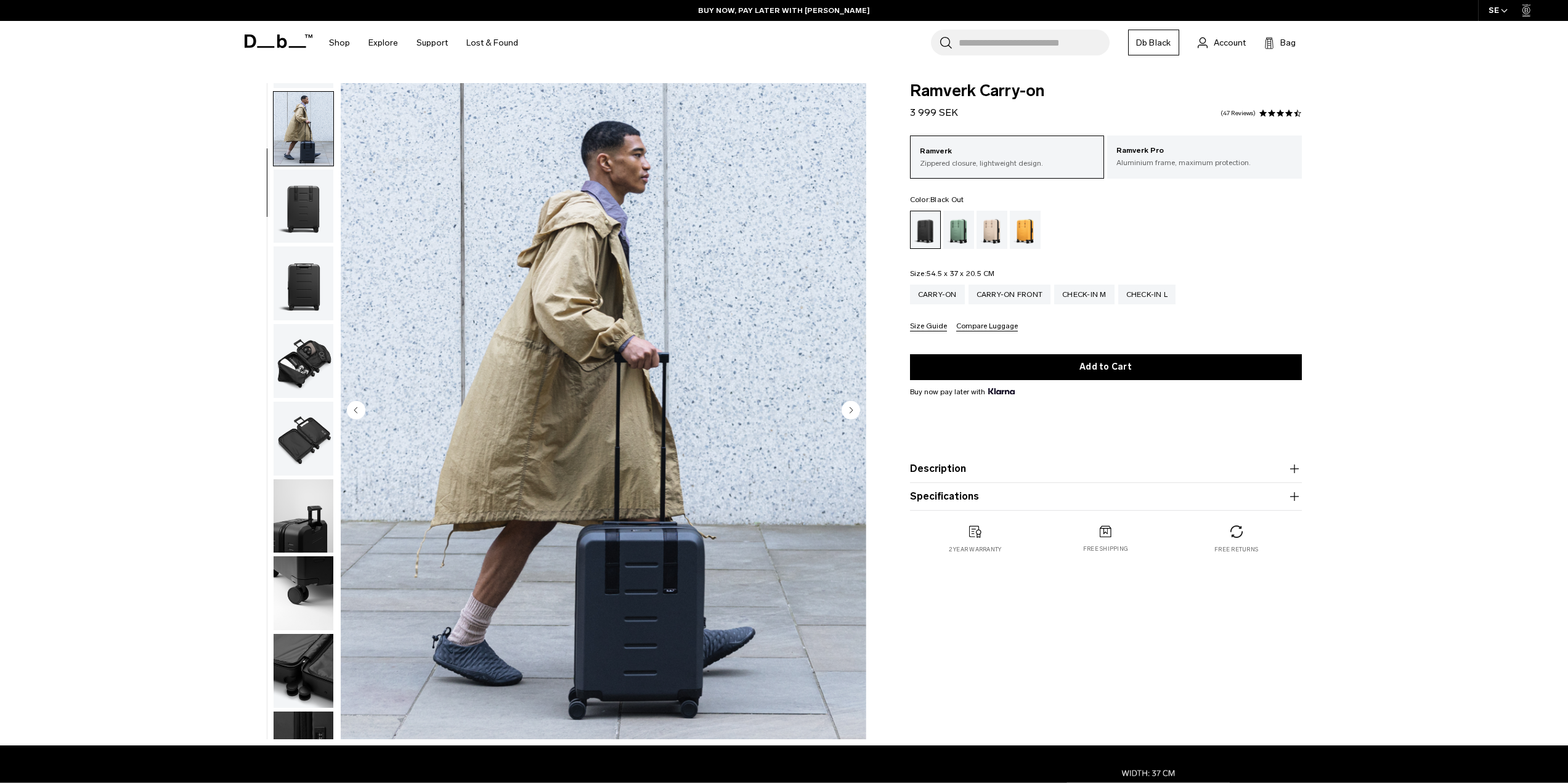
scroll to position [78, 0]
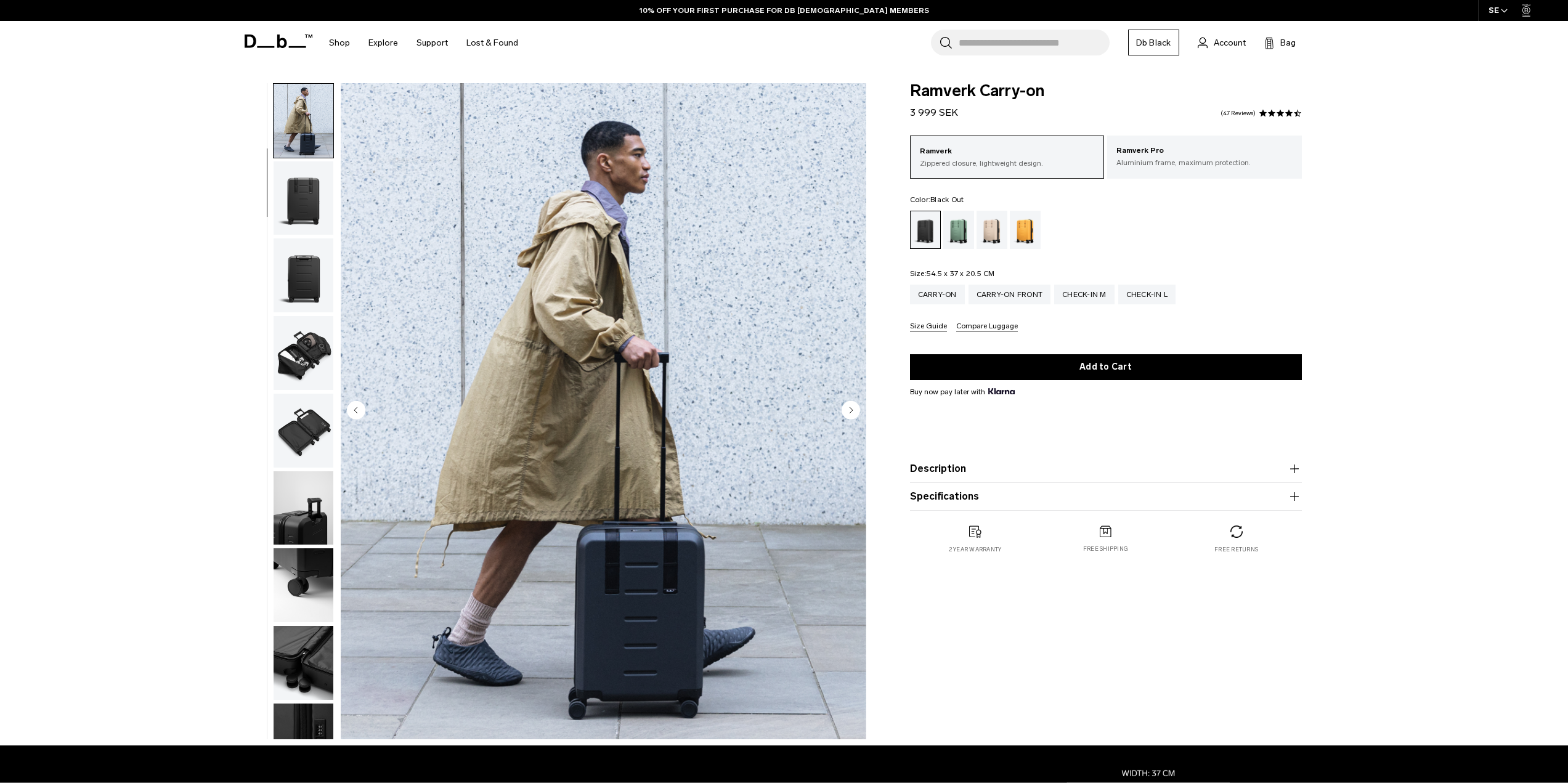
click at [308, 135] on img "button" at bounding box center [304, 120] width 60 height 74
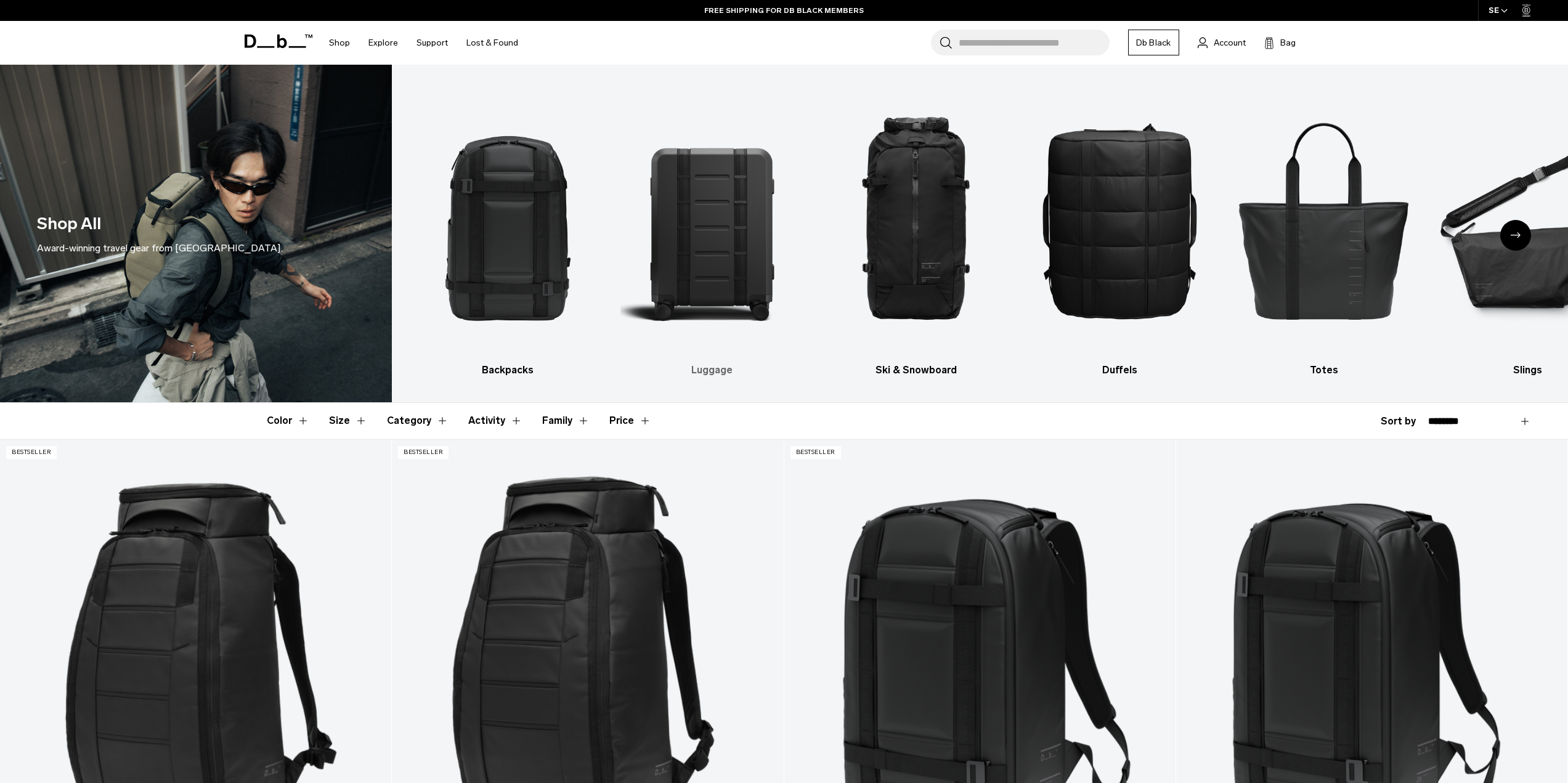
click at [716, 270] on img "2 / 10" at bounding box center [711, 220] width 183 height 274
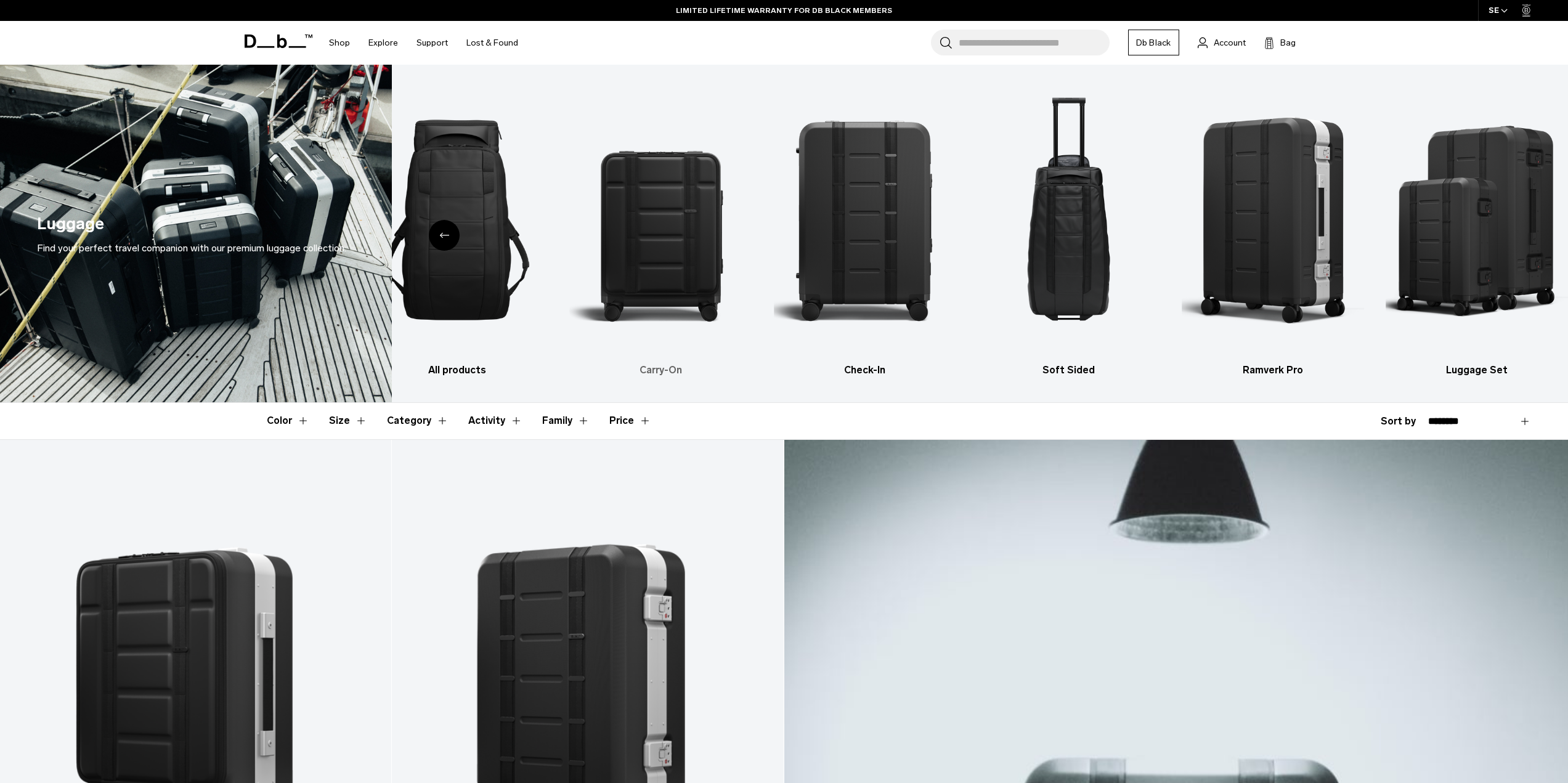
click at [682, 235] on img "2 / 6" at bounding box center [661, 220] width 183 height 274
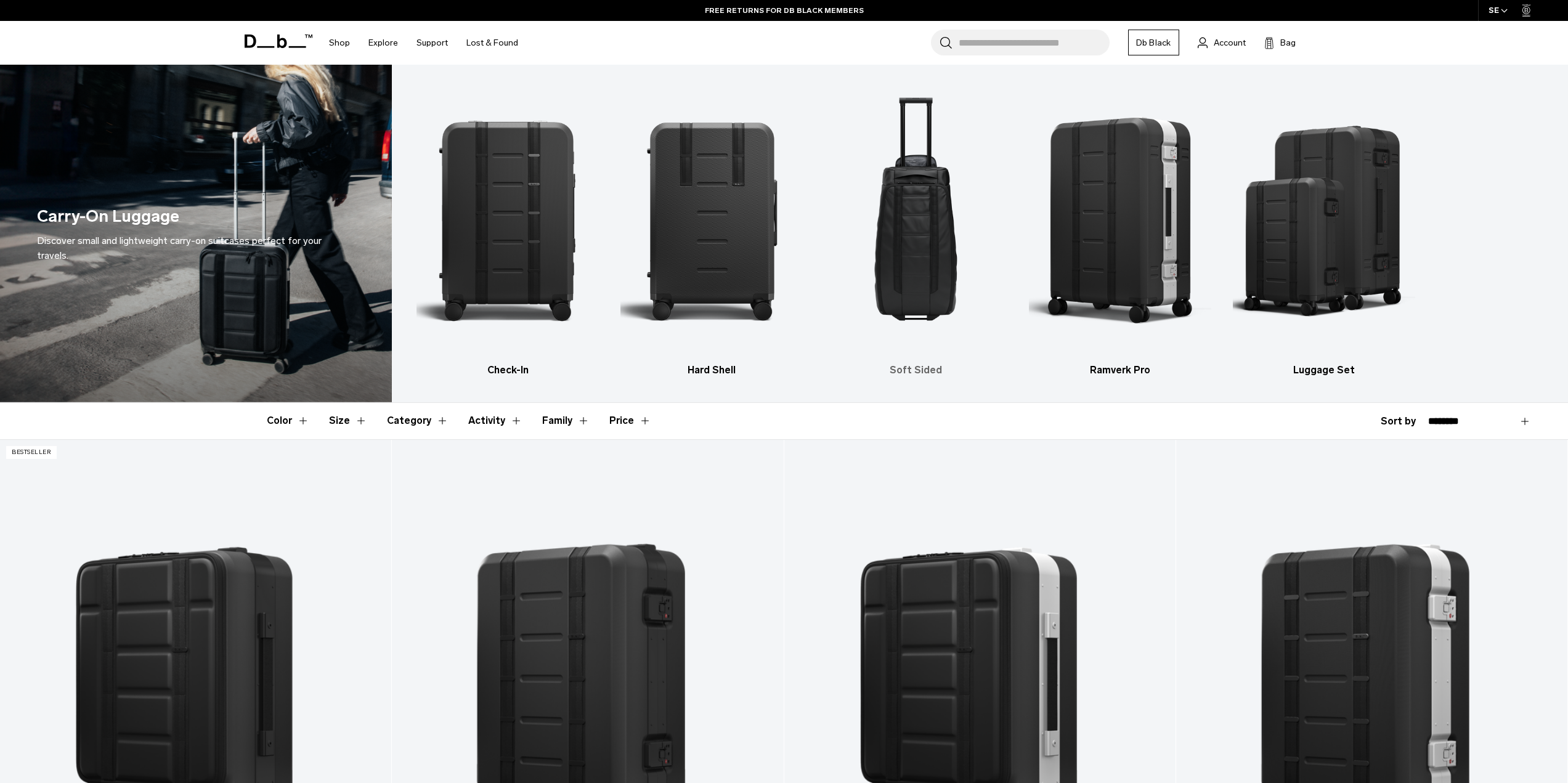
click at [926, 263] on img "3 / 5" at bounding box center [916, 220] width 183 height 274
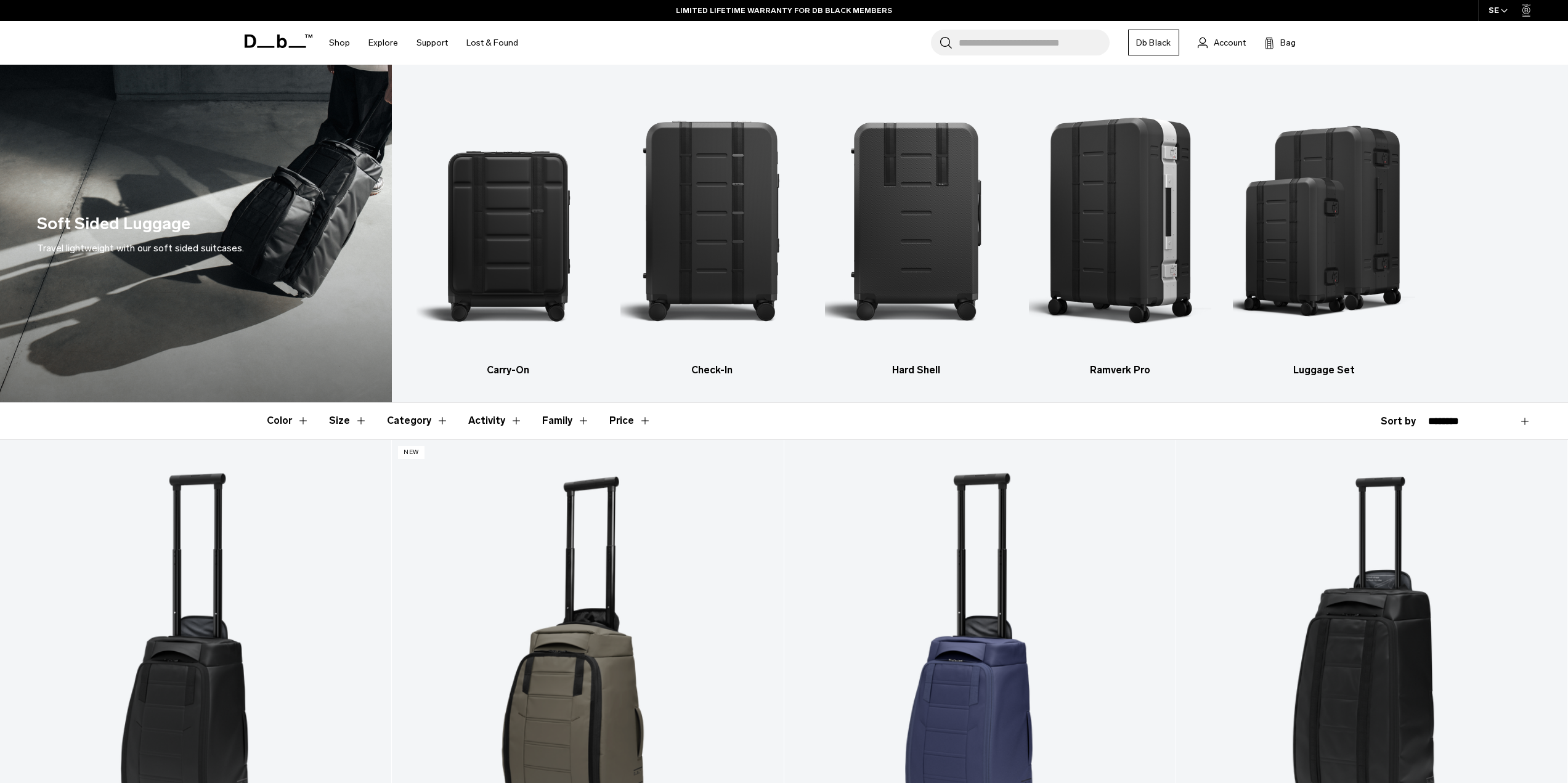
click at [270, 41] on icon at bounding box center [278, 41] width 67 height 14
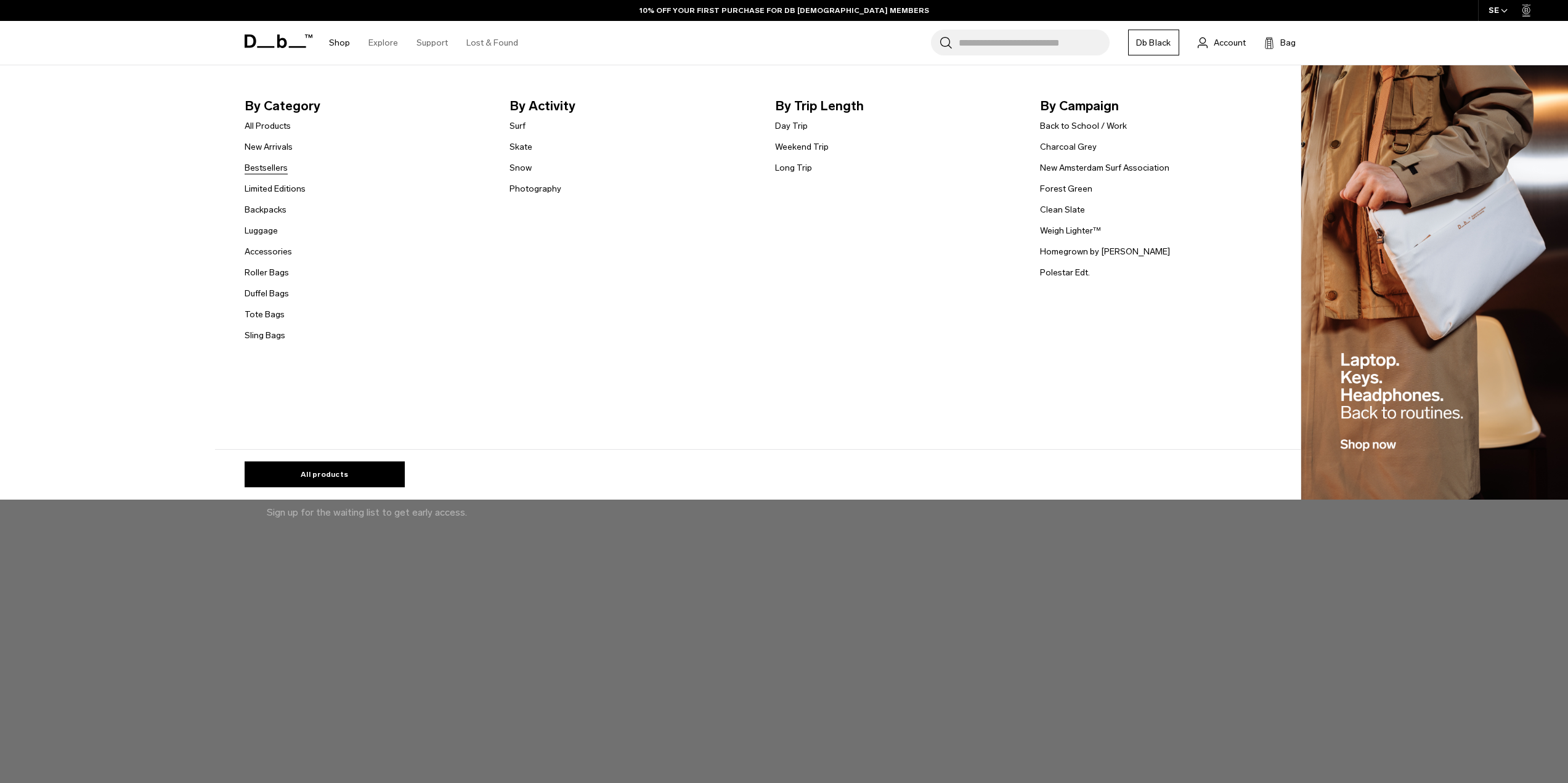
click at [276, 165] on link "Bestsellers" at bounding box center [266, 167] width 44 height 13
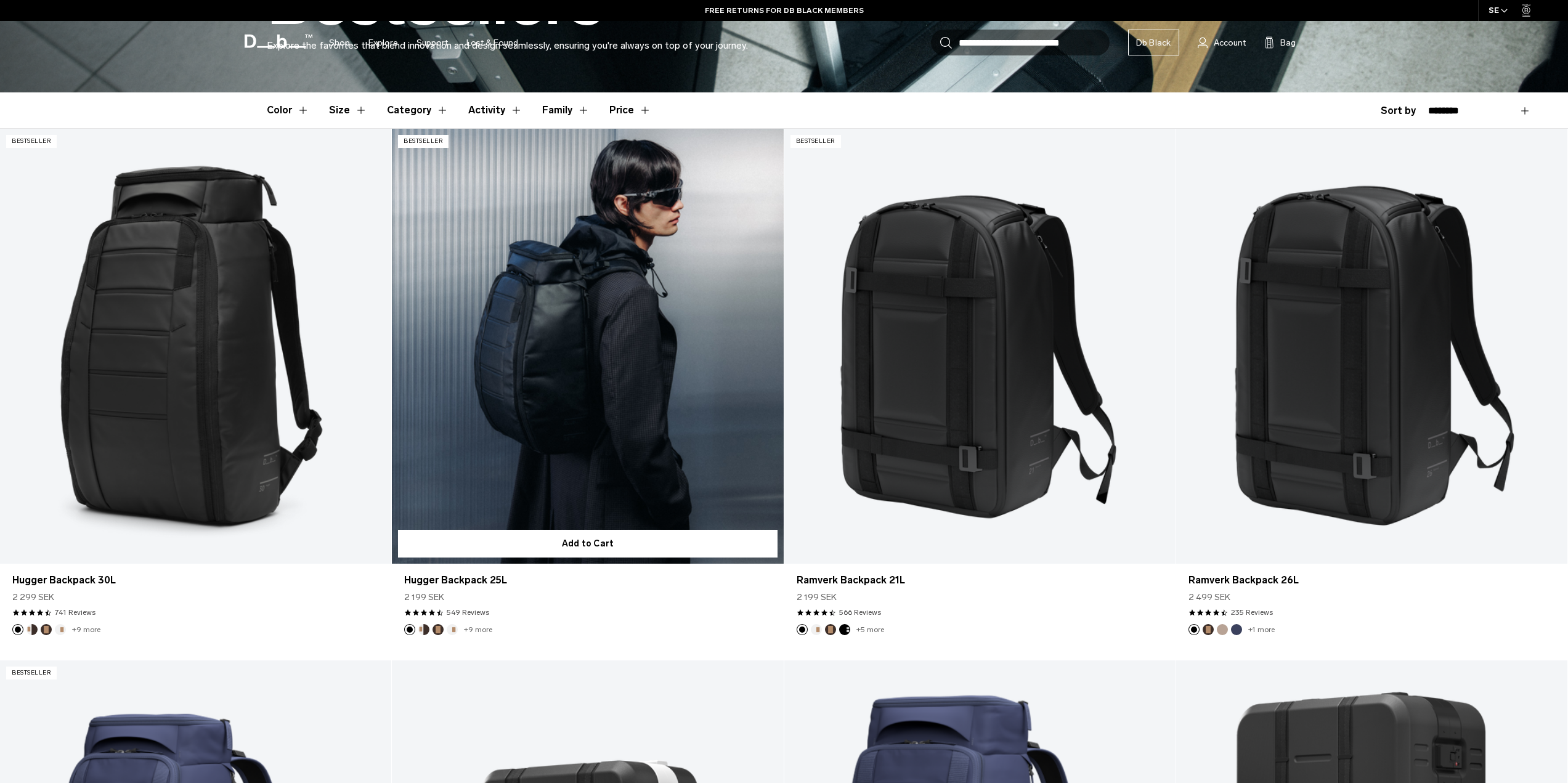
click at [569, 346] on link "Hugger Backpack 25L" at bounding box center [587, 346] width 392 height 435
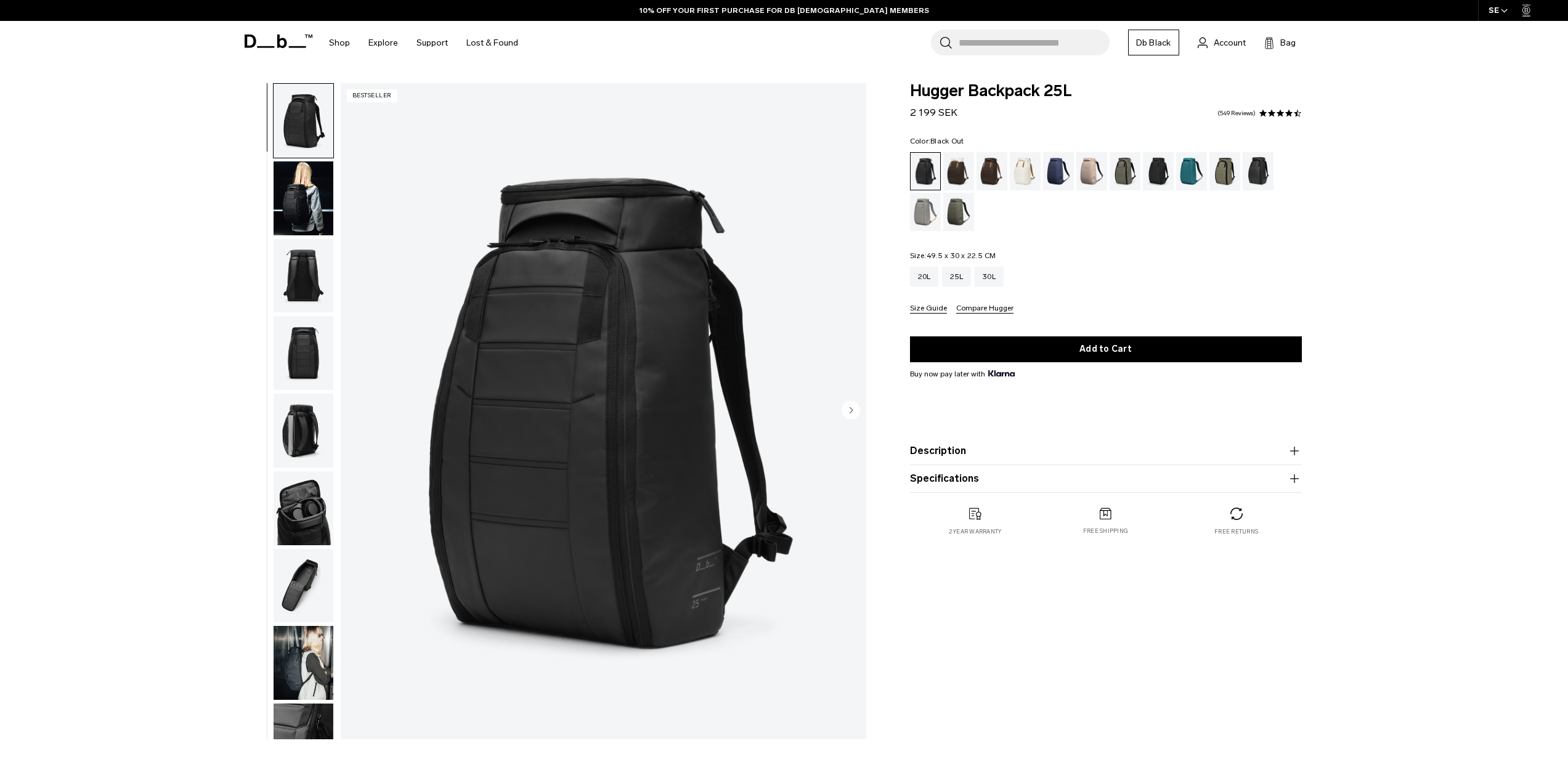
click at [299, 203] on img "button" at bounding box center [304, 198] width 60 height 74
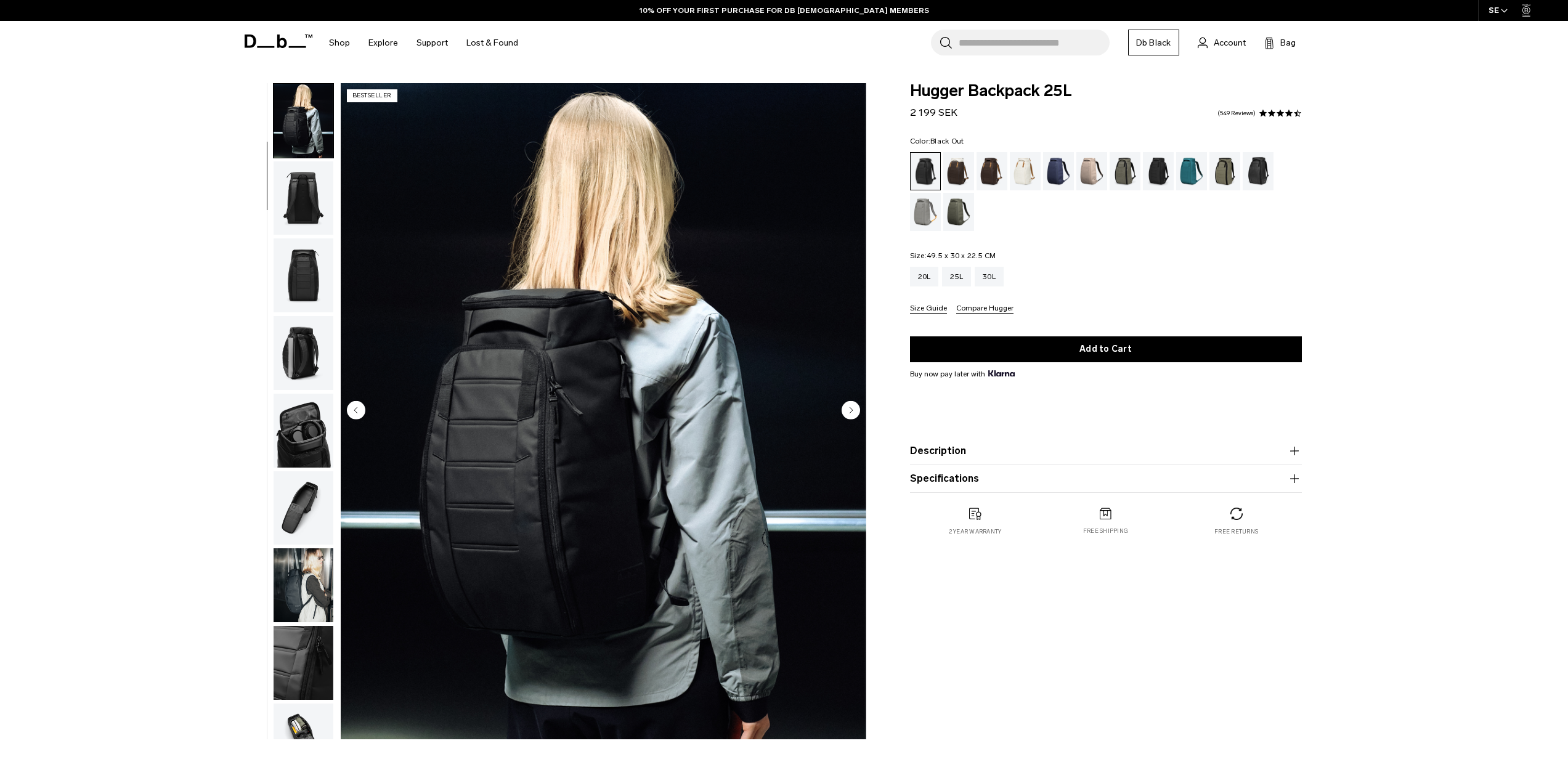
click at [297, 204] on img "button" at bounding box center [304, 198] width 60 height 74
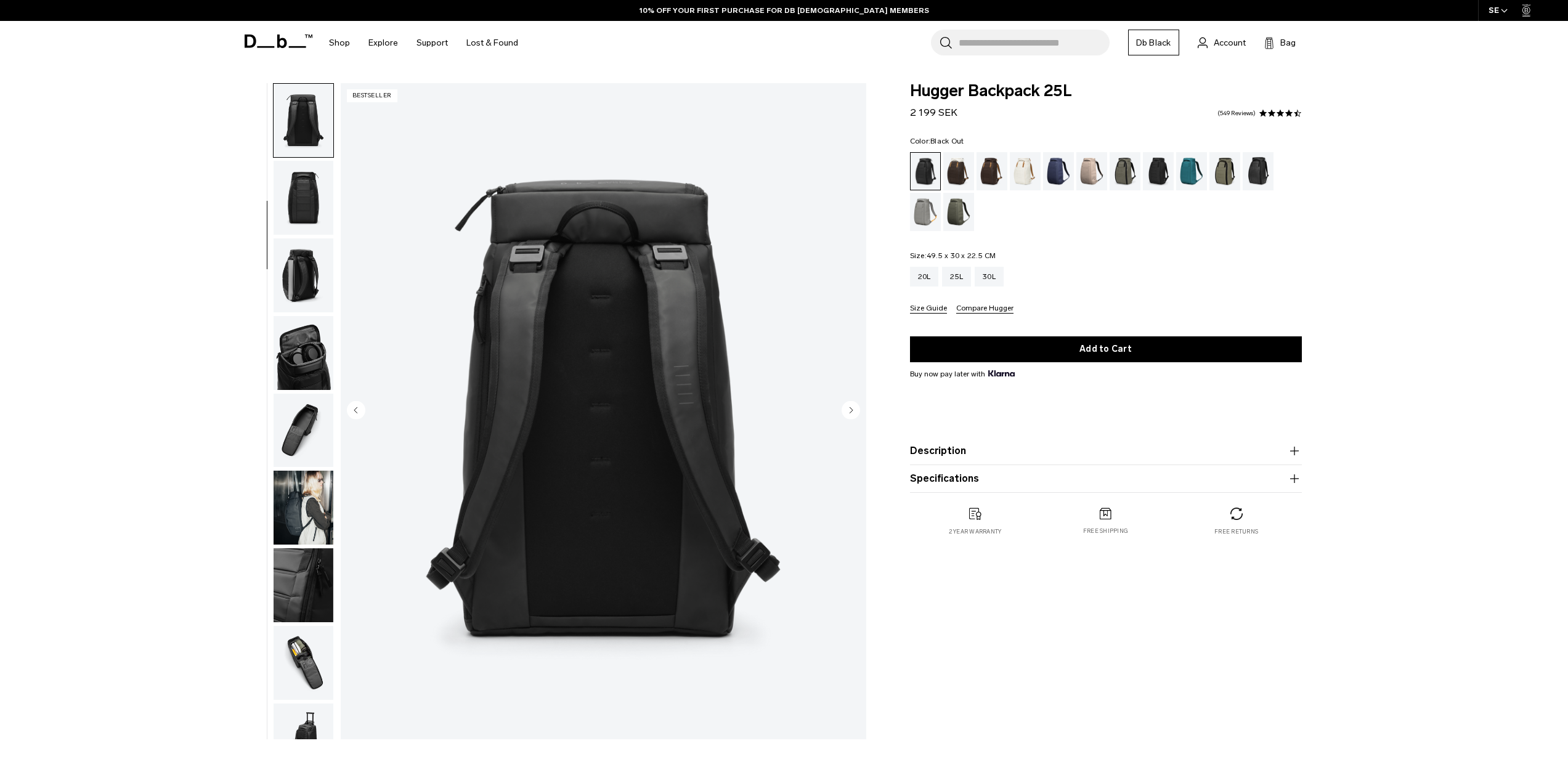
click at [297, 204] on img "button" at bounding box center [304, 198] width 60 height 74
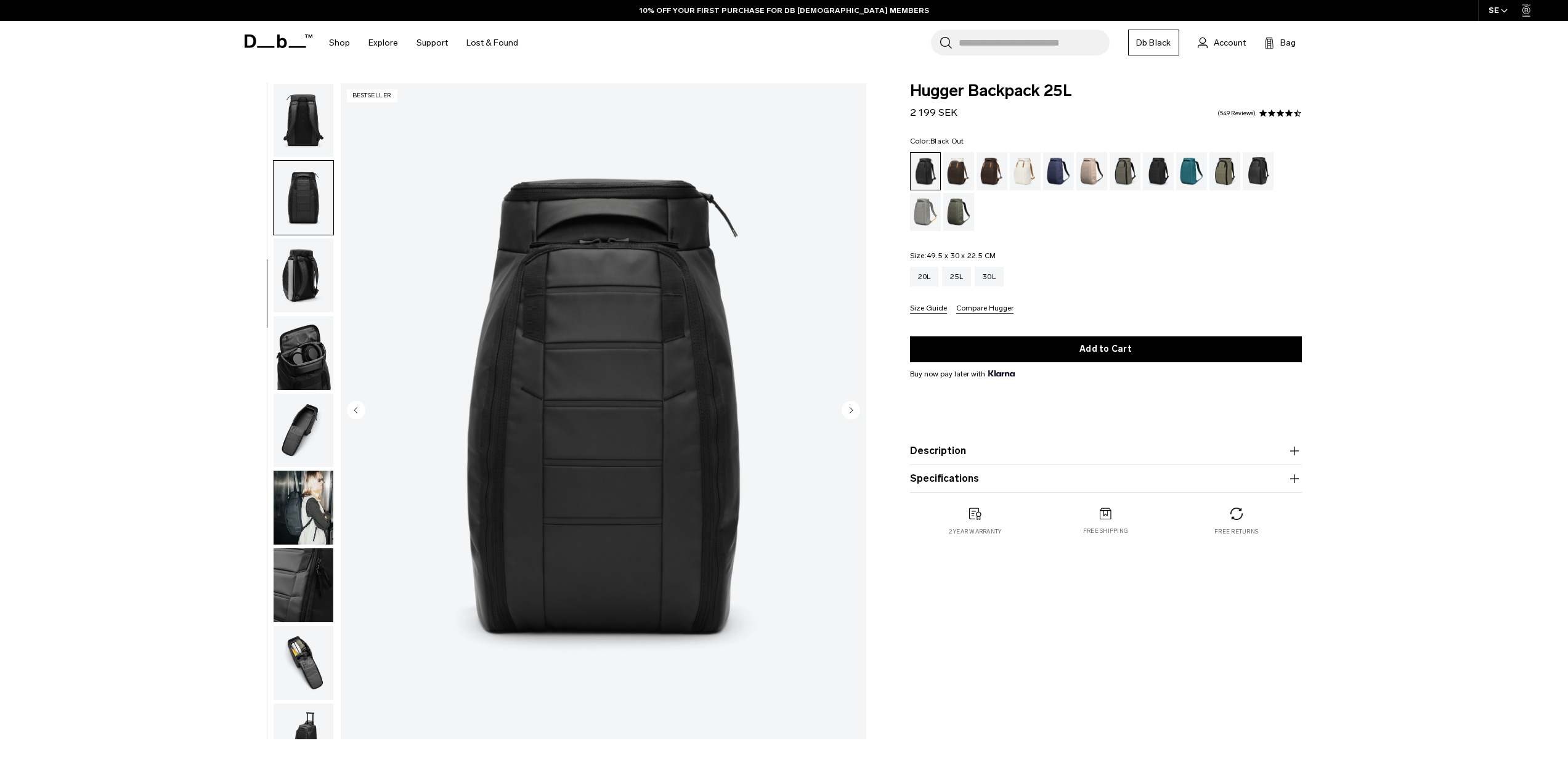
scroll to position [194, 0]
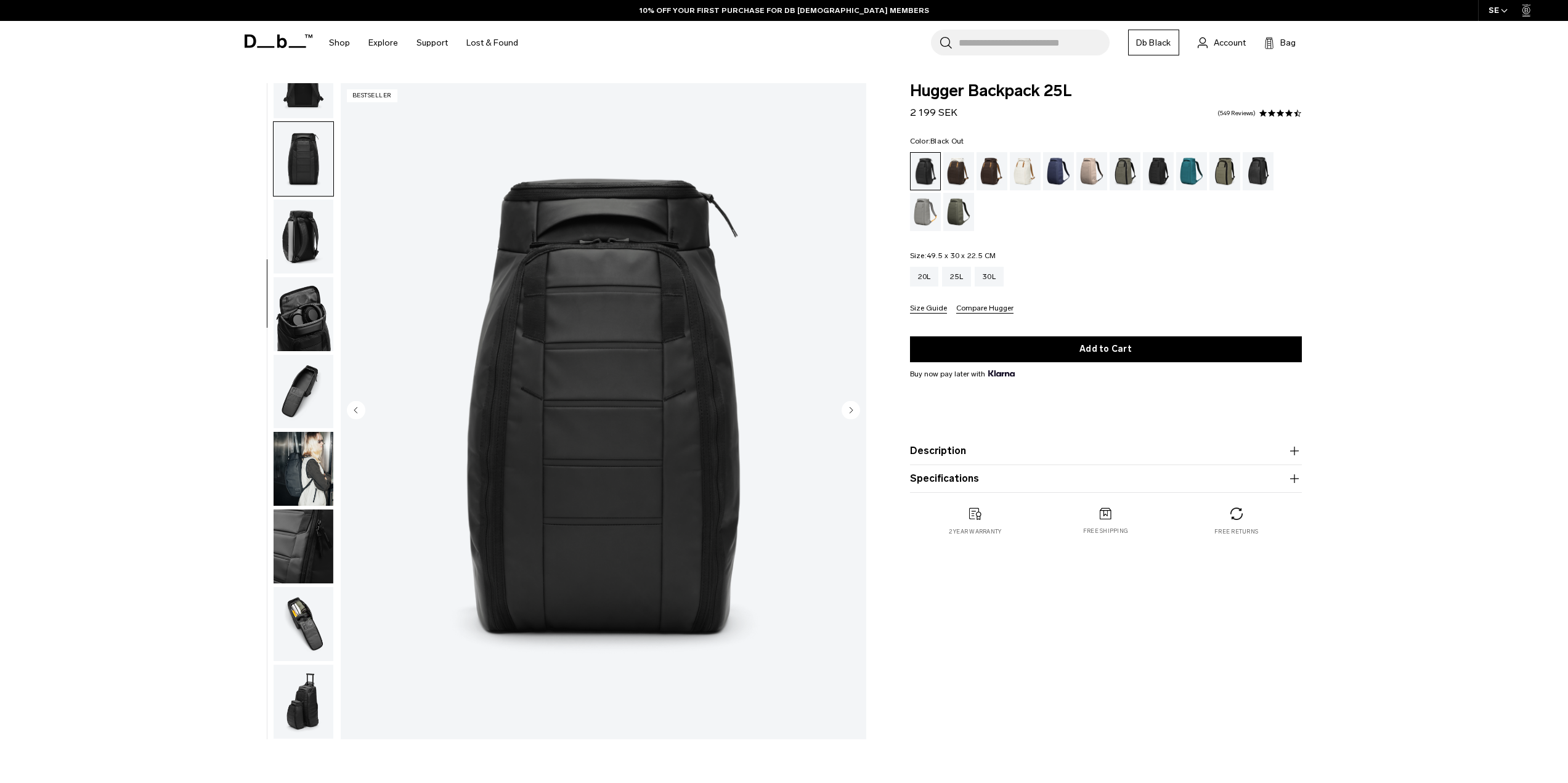
click at [297, 204] on img "button" at bounding box center [304, 236] width 60 height 74
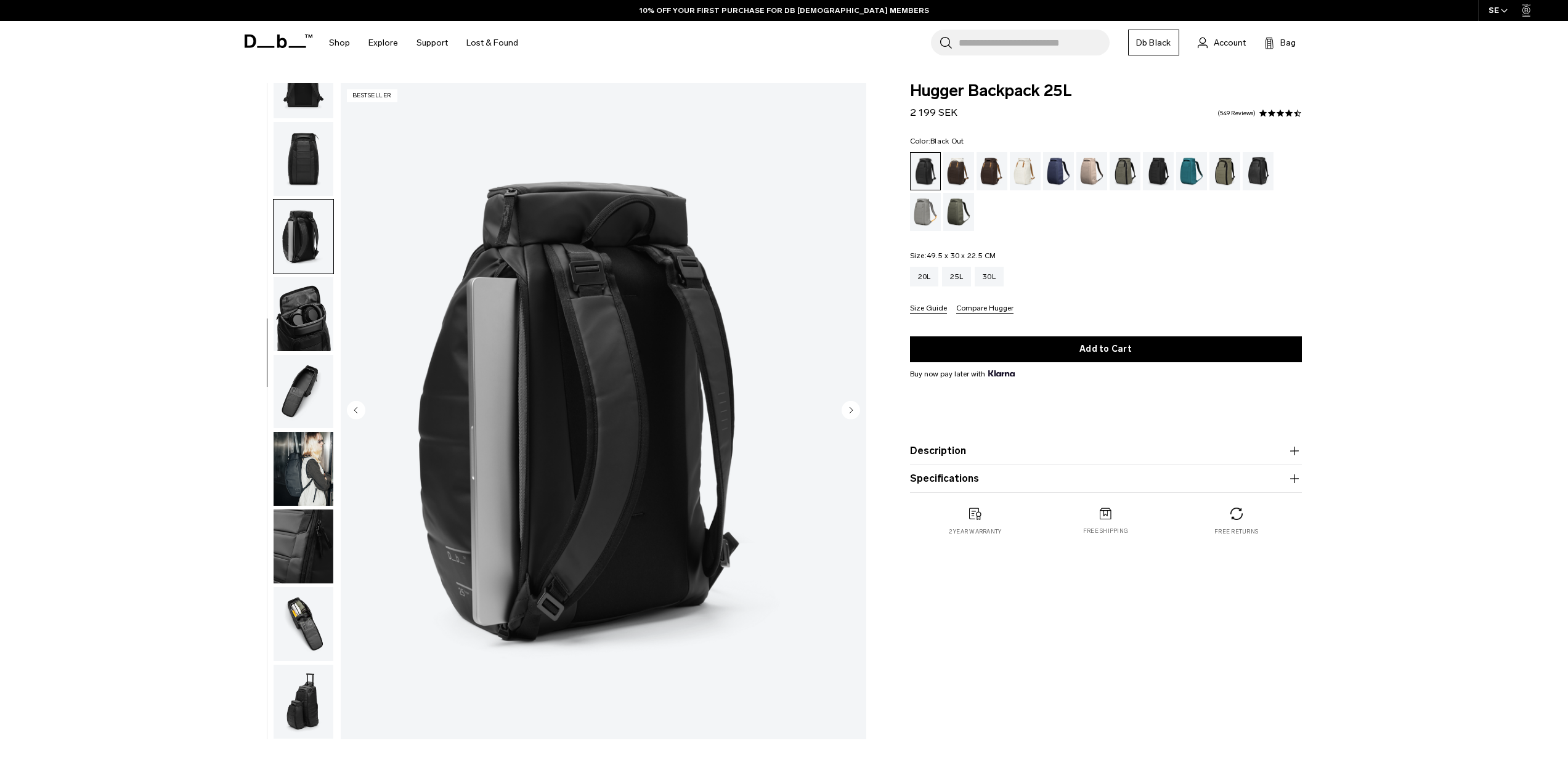
click at [301, 294] on img "button" at bounding box center [304, 314] width 60 height 74
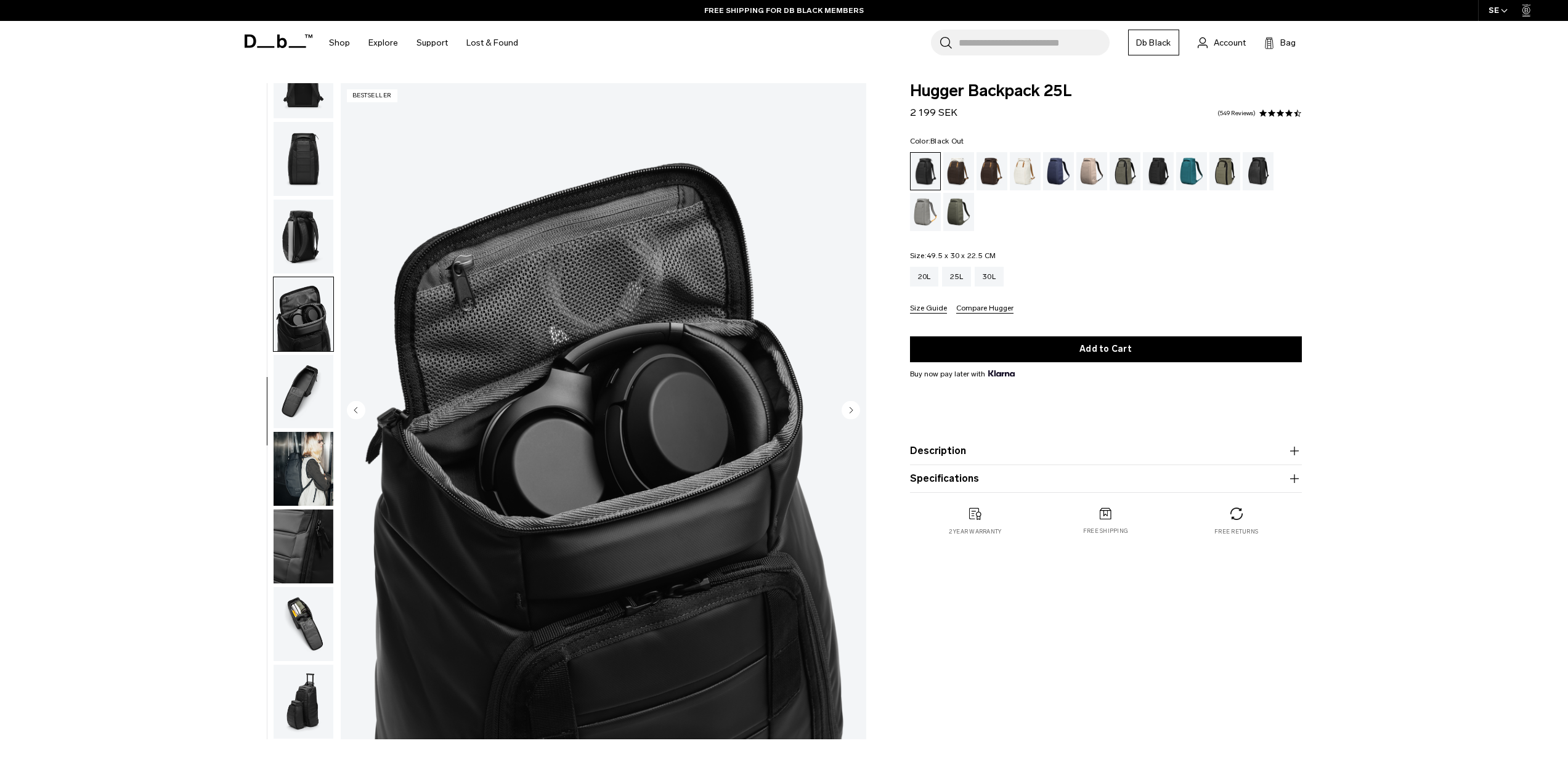
click at [297, 374] on img "button" at bounding box center [304, 392] width 60 height 74
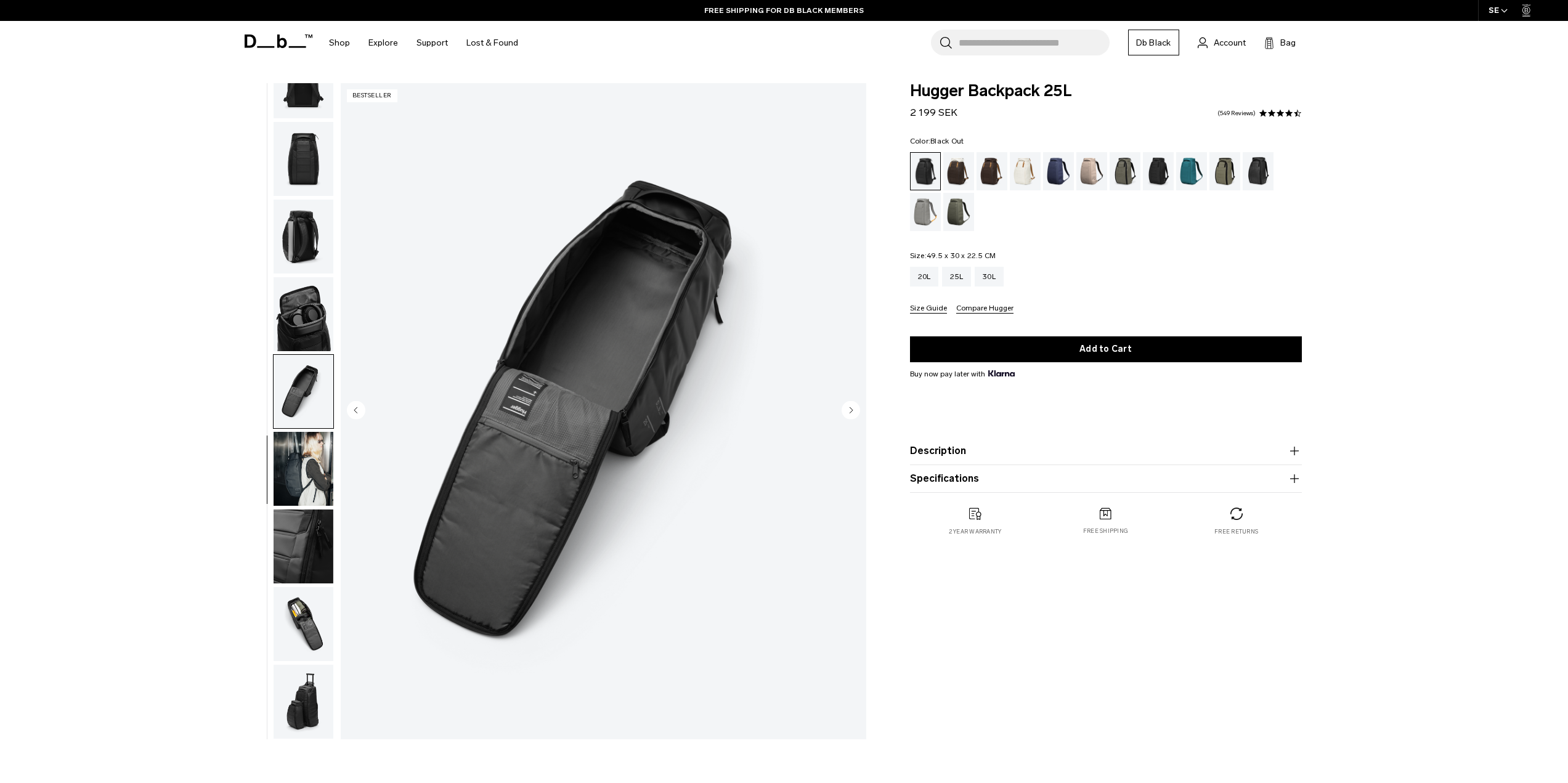
click at [306, 455] on img "button" at bounding box center [304, 468] width 60 height 74
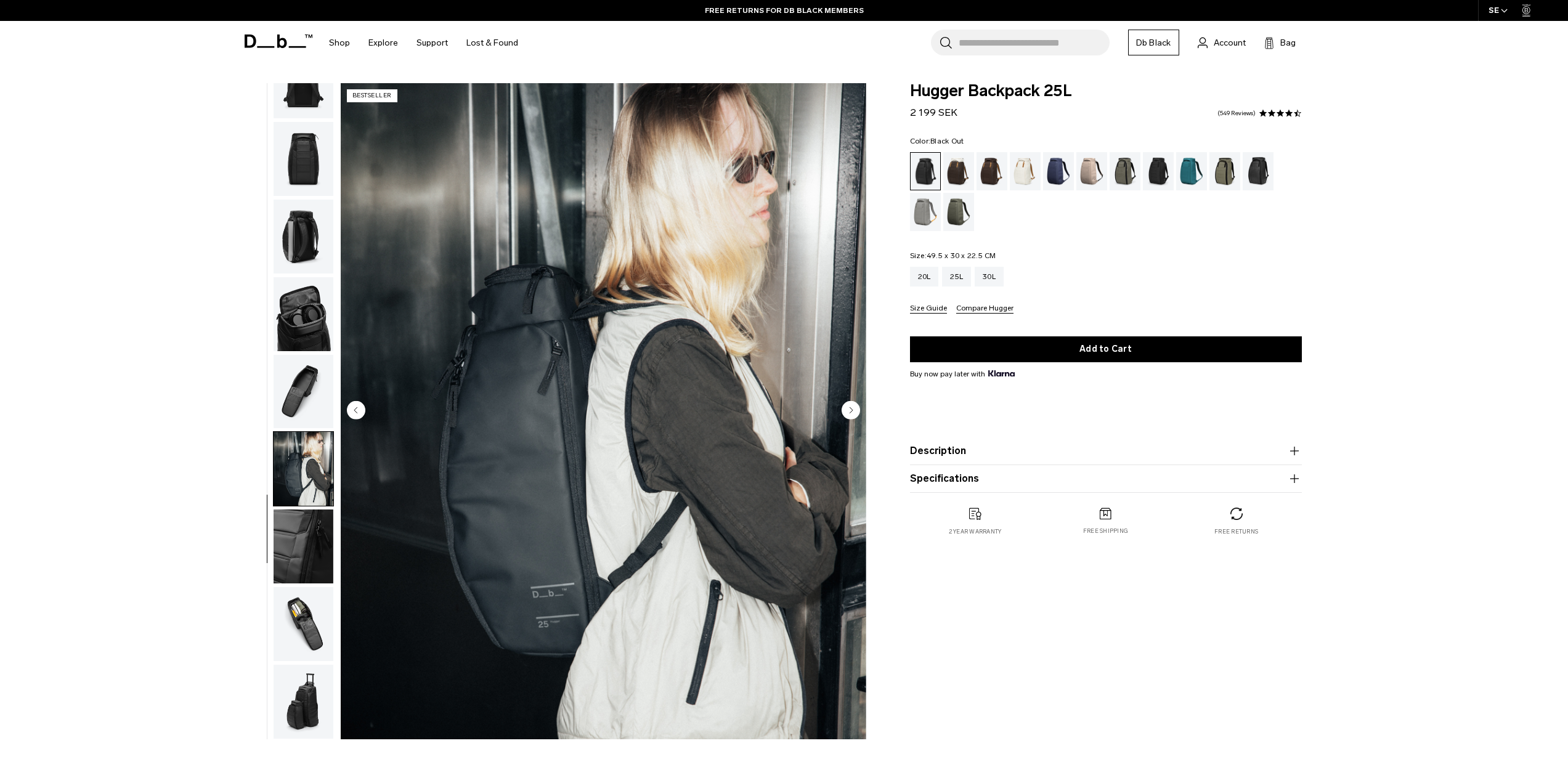
click at [310, 531] on img "button" at bounding box center [304, 546] width 60 height 74
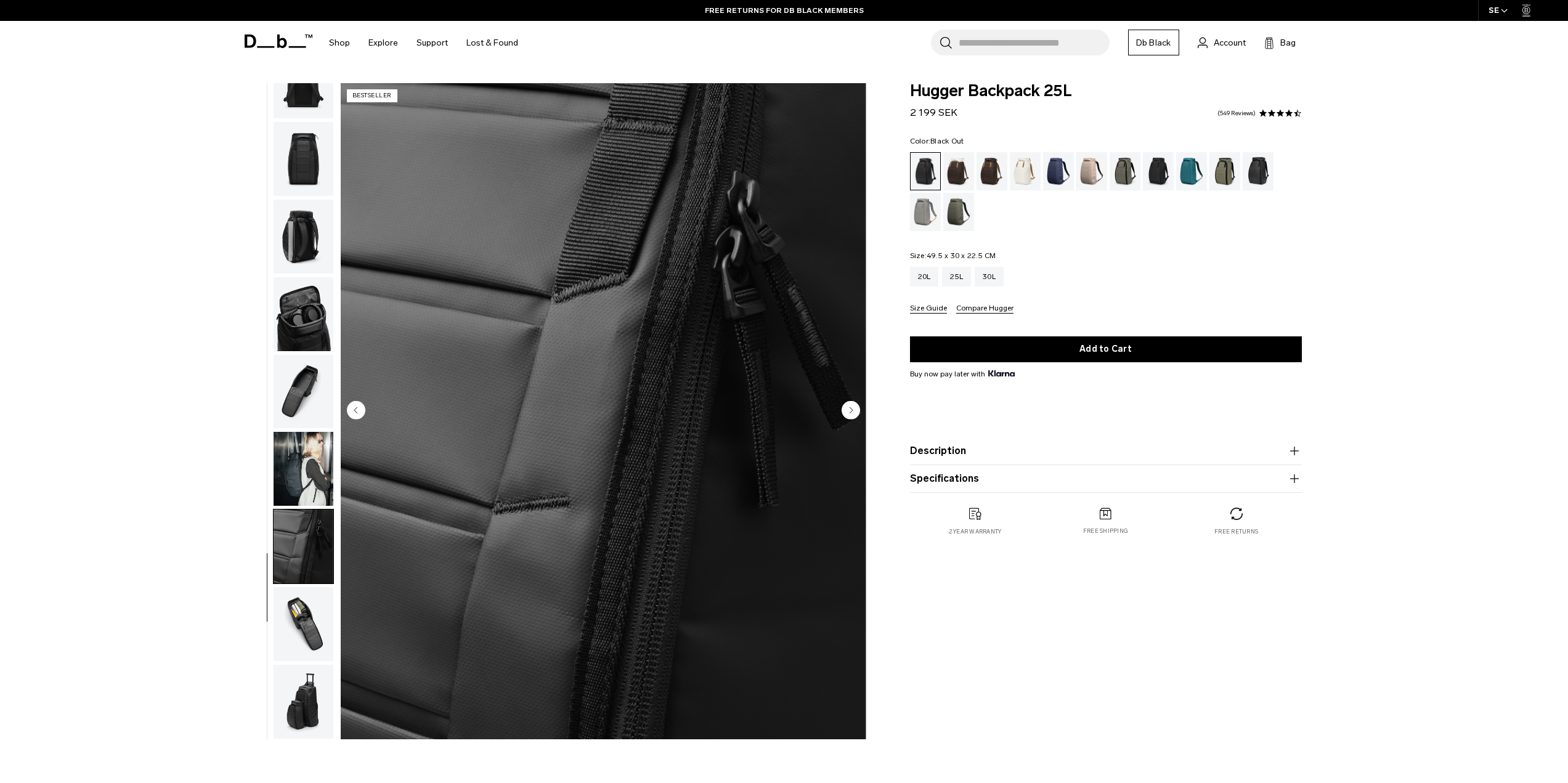
click at [317, 609] on img "button" at bounding box center [304, 624] width 60 height 74
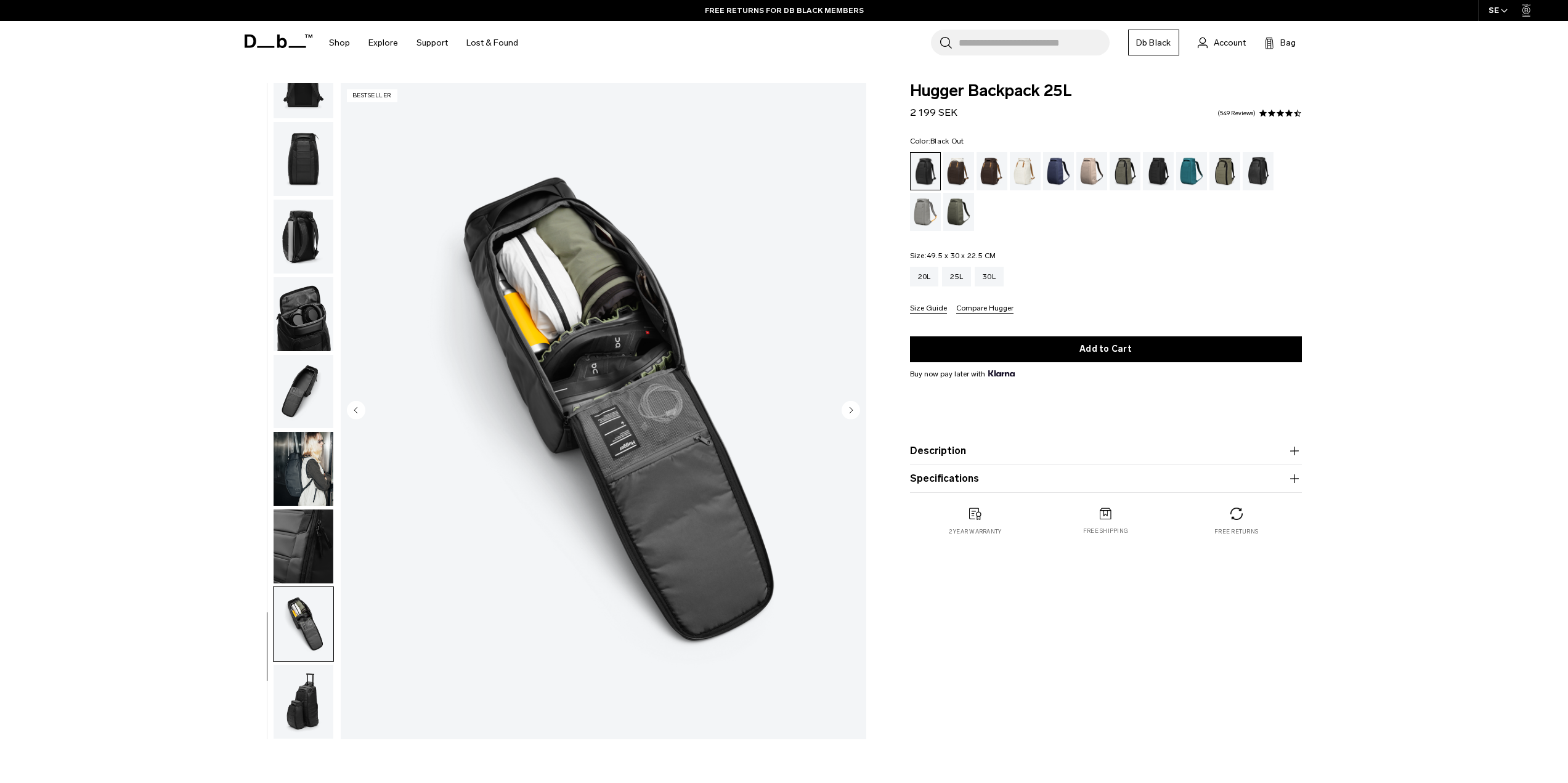
click at [299, 684] on img "button" at bounding box center [304, 701] width 60 height 74
